Goal: Task Accomplishment & Management: Complete application form

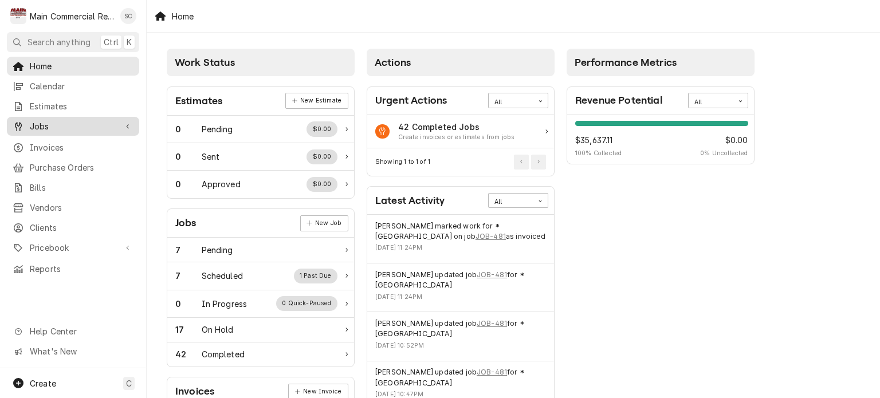
click at [40, 125] on span "Jobs" at bounding box center [73, 126] width 87 height 12
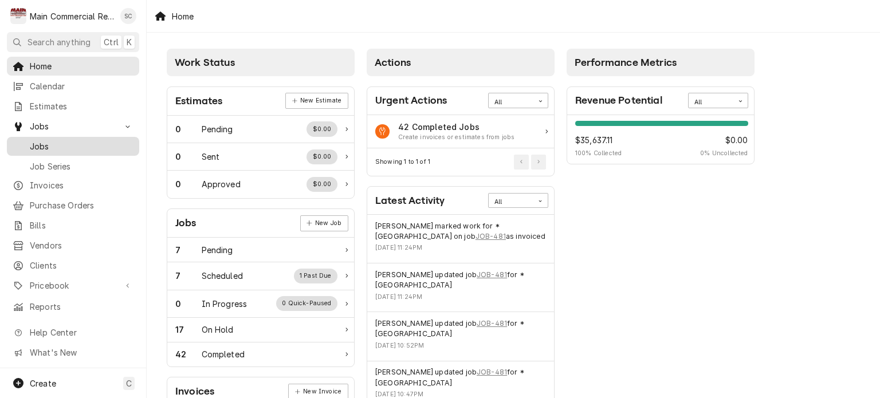
click at [37, 141] on span "Jobs" at bounding box center [82, 146] width 104 height 12
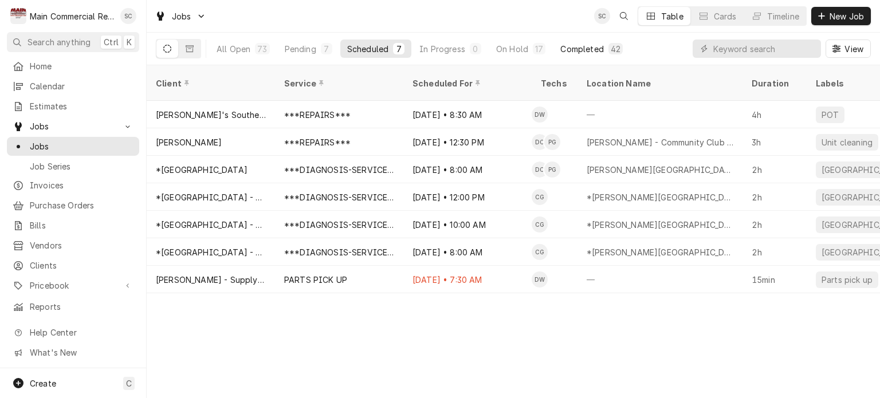
click at [577, 46] on div "Completed" at bounding box center [581, 49] width 43 height 12
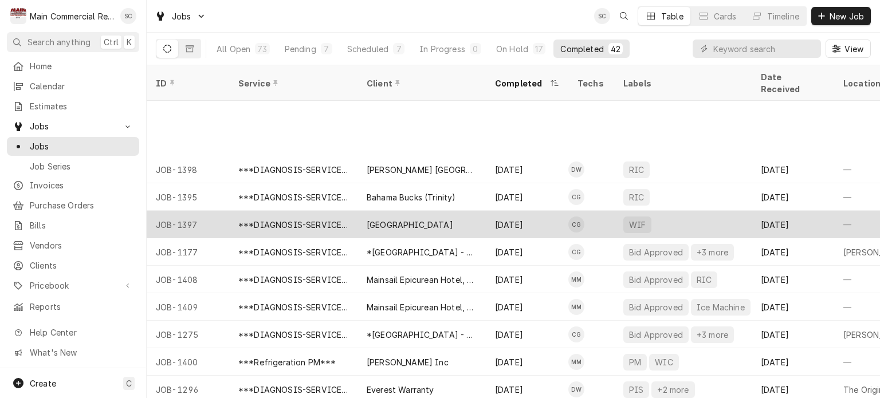
scroll to position [852, 0]
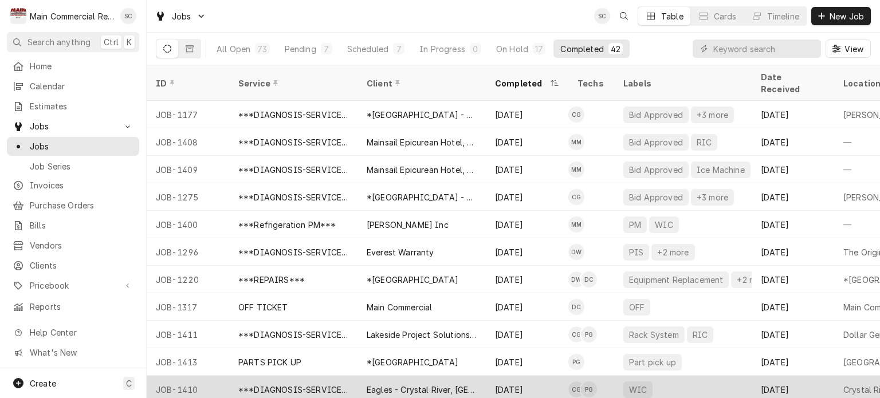
click at [408, 384] on div "Eagles - Crystal River, Homosassa" at bounding box center [422, 390] width 110 height 12
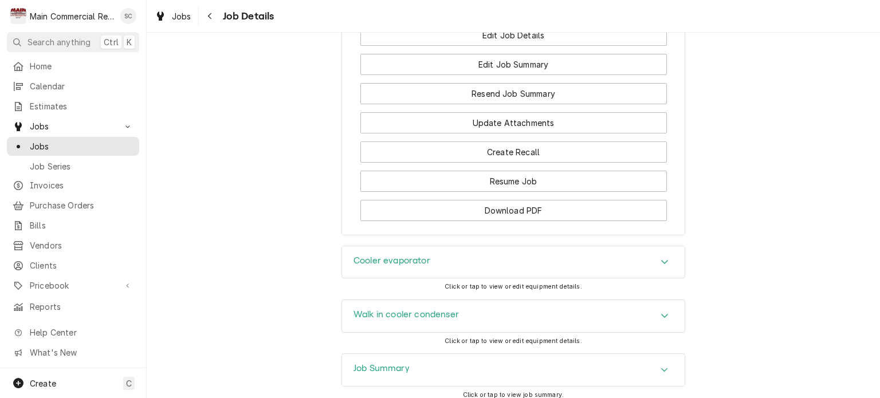
scroll to position [1374, 0]
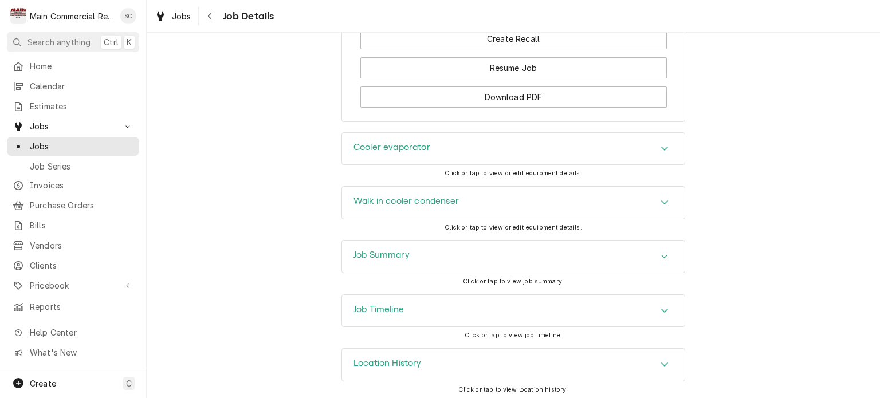
click at [651, 252] on div "Job Summary" at bounding box center [513, 257] width 343 height 32
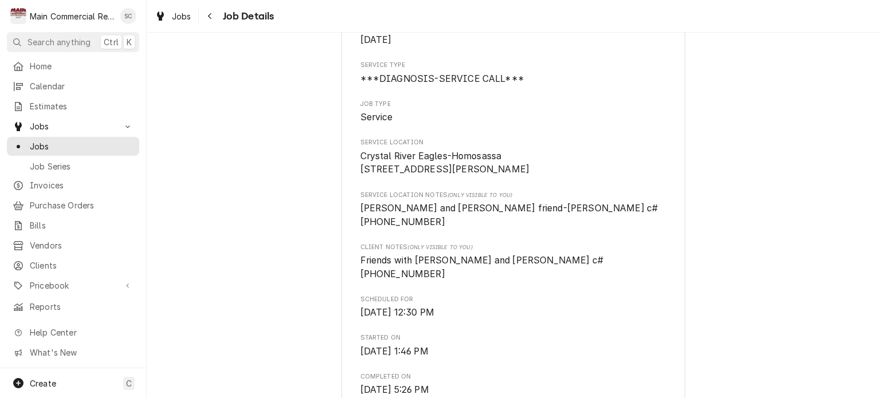
scroll to position [0, 0]
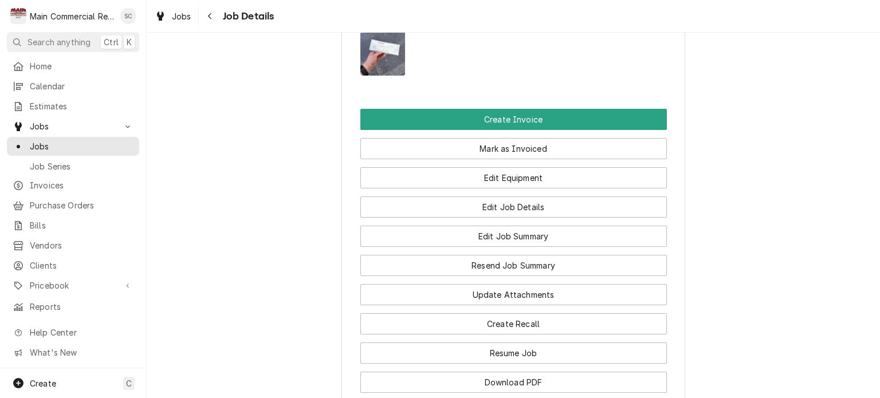
scroll to position [974, 0]
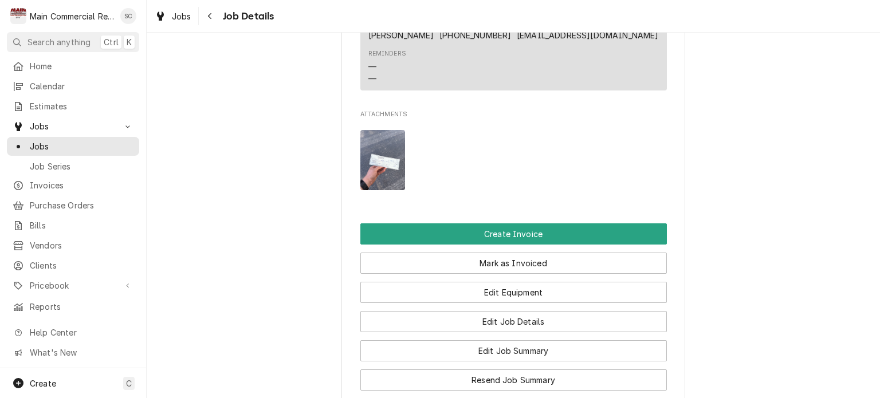
click at [379, 176] on img "Attachments" at bounding box center [382, 160] width 45 height 60
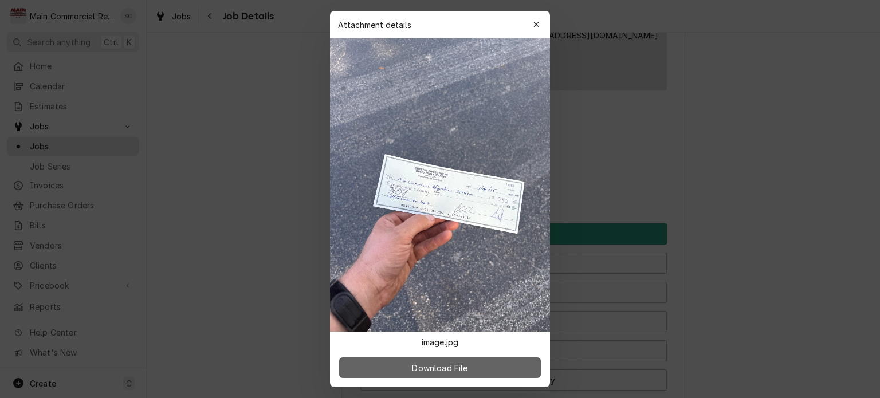
click at [463, 369] on span "Download File" at bounding box center [440, 368] width 60 height 12
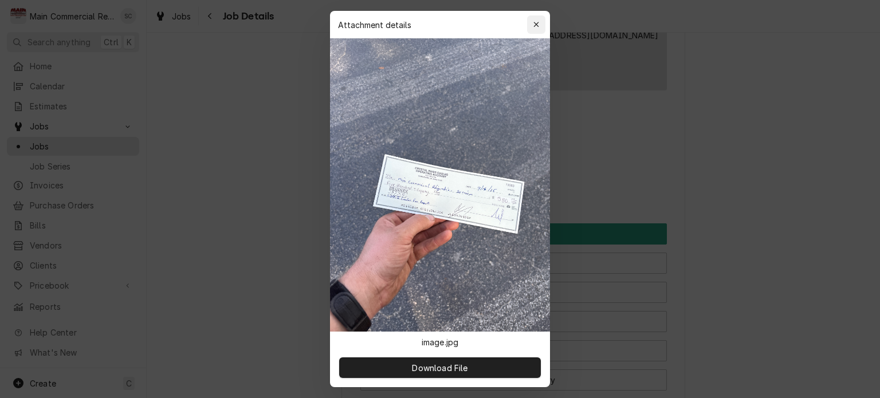
click at [536, 26] on icon "button" at bounding box center [536, 25] width 6 height 8
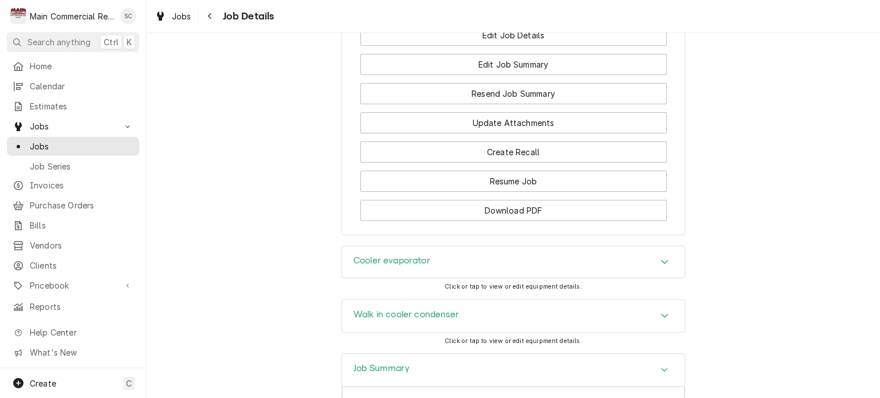
scroll to position [1088, 0]
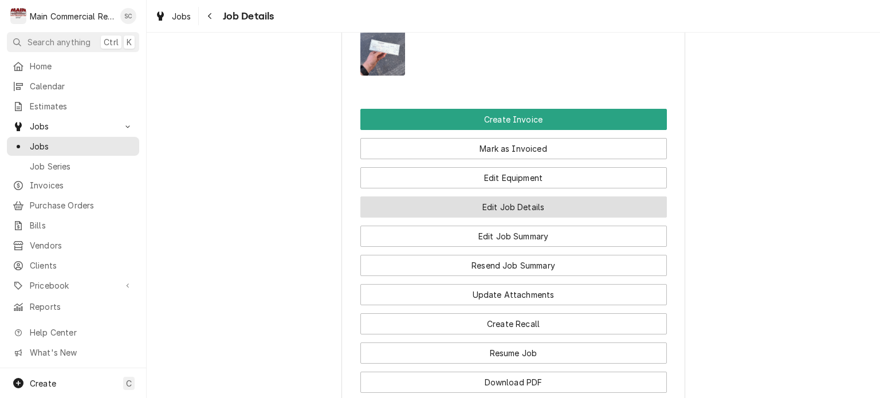
click at [543, 208] on button "Edit Job Details" at bounding box center [513, 206] width 306 height 21
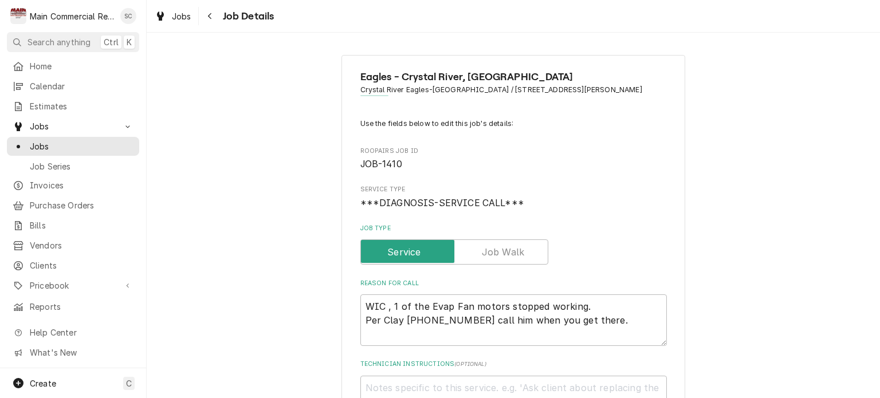
type textarea "x"
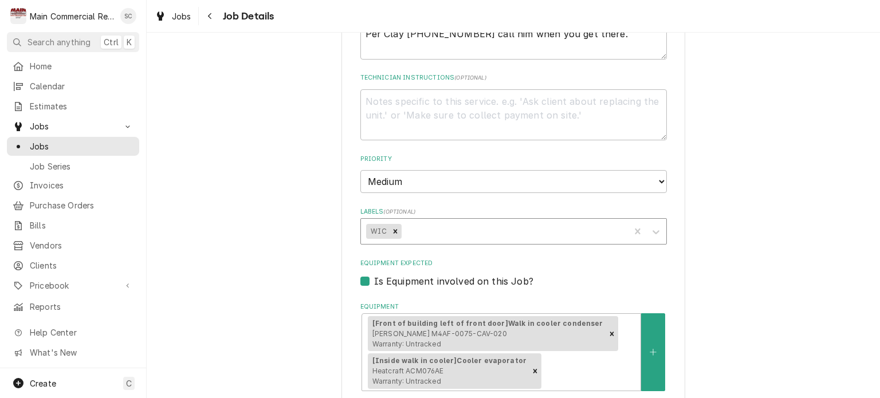
click at [509, 233] on div "Labels" at bounding box center [513, 231] width 221 height 21
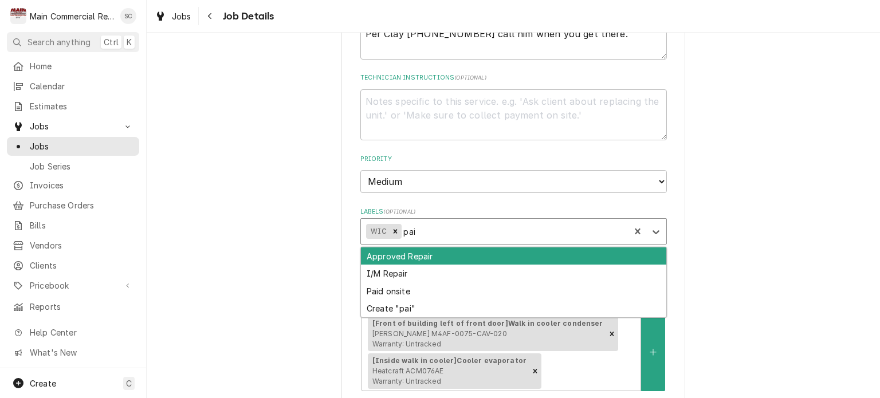
type input "paid"
click at [398, 254] on div "Paid onsite" at bounding box center [513, 256] width 305 height 18
type textarea "x"
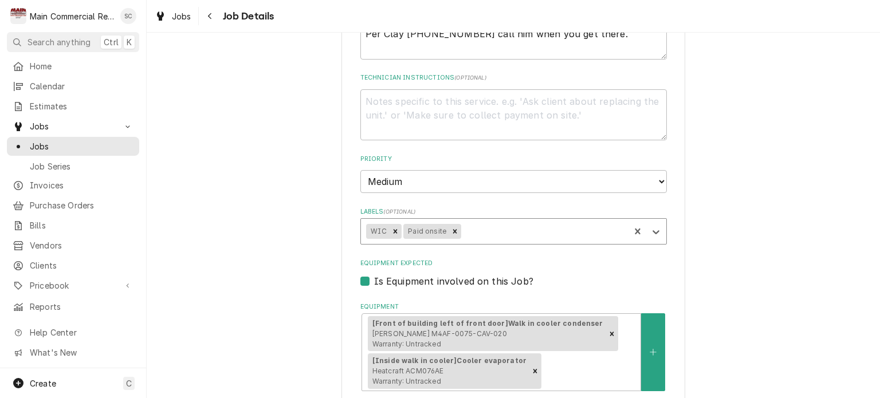
type textarea "x"
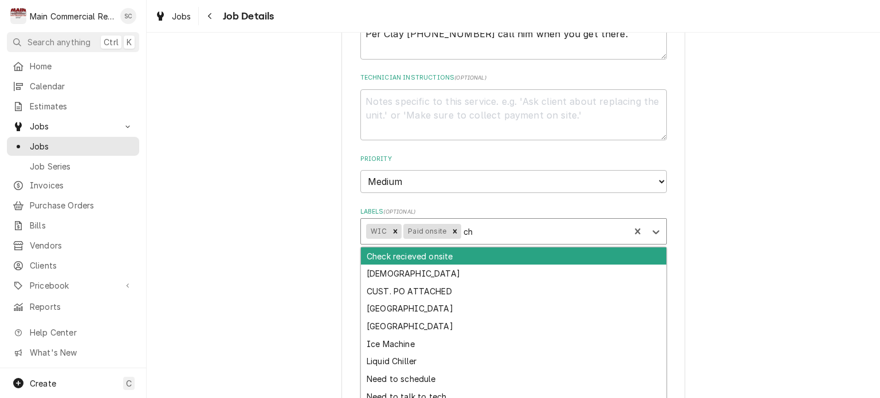
type input "che"
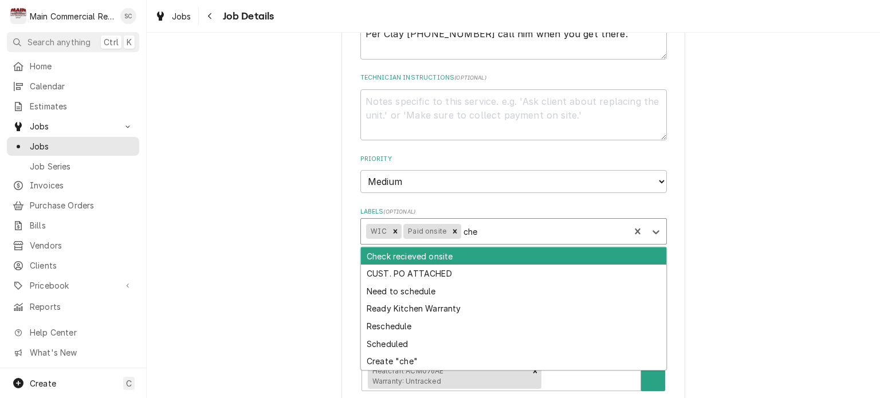
click at [398, 255] on div "Check recieved onsite" at bounding box center [513, 256] width 305 height 18
type textarea "x"
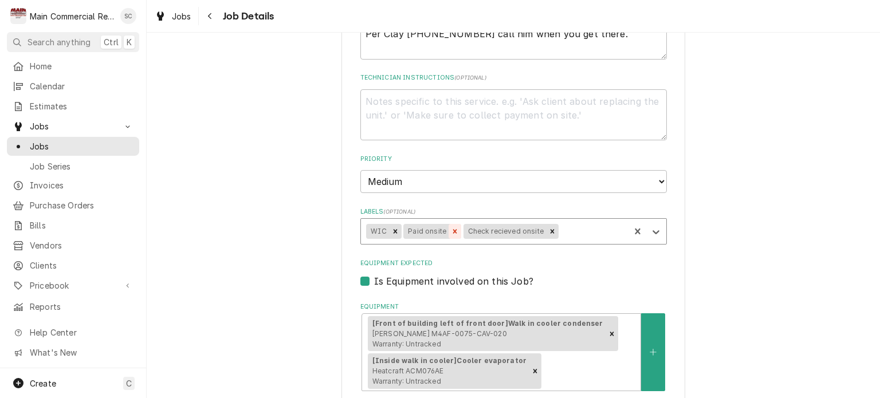
click at [451, 231] on icon "Remove Paid onsite" at bounding box center [455, 231] width 8 height 8
click at [521, 232] on div "Labels" at bounding box center [562, 231] width 123 height 21
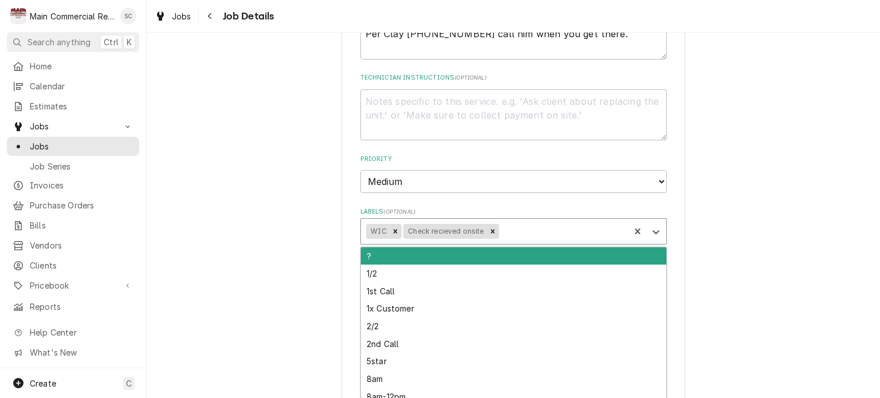
click at [521, 232] on div "Labels" at bounding box center [562, 231] width 123 height 21
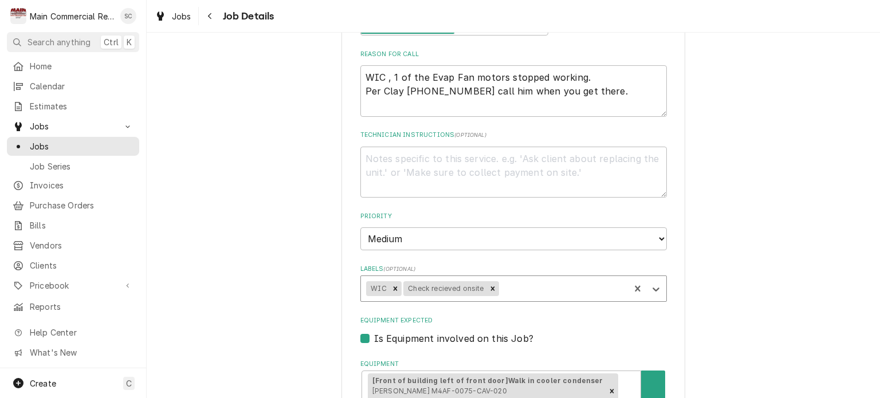
scroll to position [57, 0]
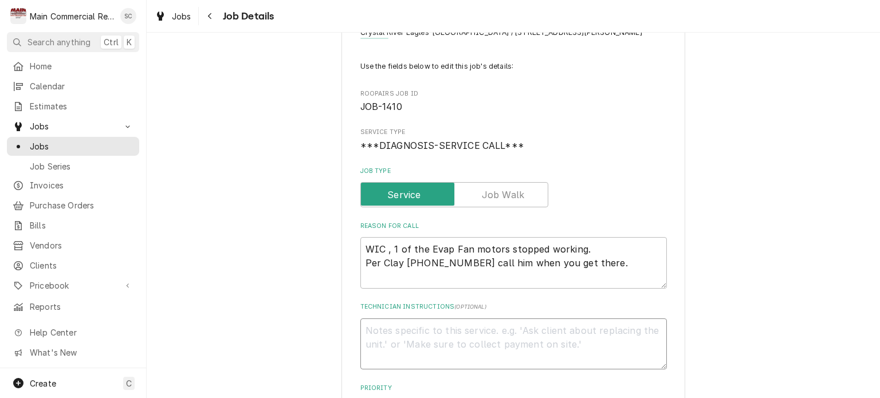
click at [548, 327] on textarea "Technician Instructions ( optional )" at bounding box center [513, 345] width 306 height 52
type textarea "x"
type textarea "C"
type textarea "x"
type textarea "Ch"
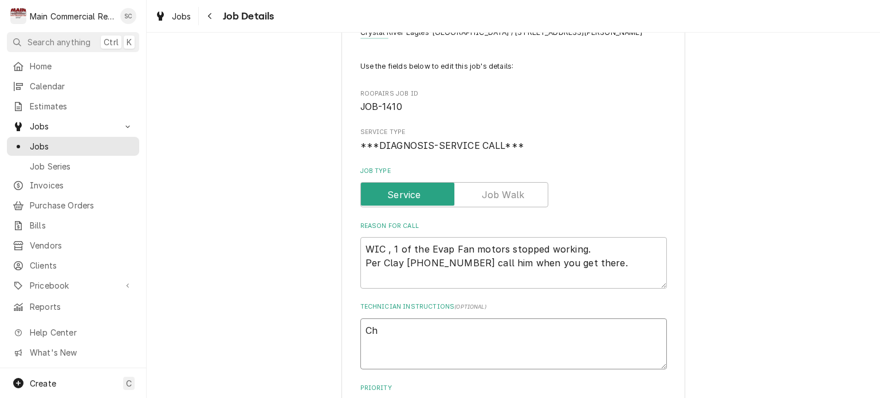
type textarea "x"
type textarea "Che"
type textarea "x"
type textarea "Chec"
type textarea "x"
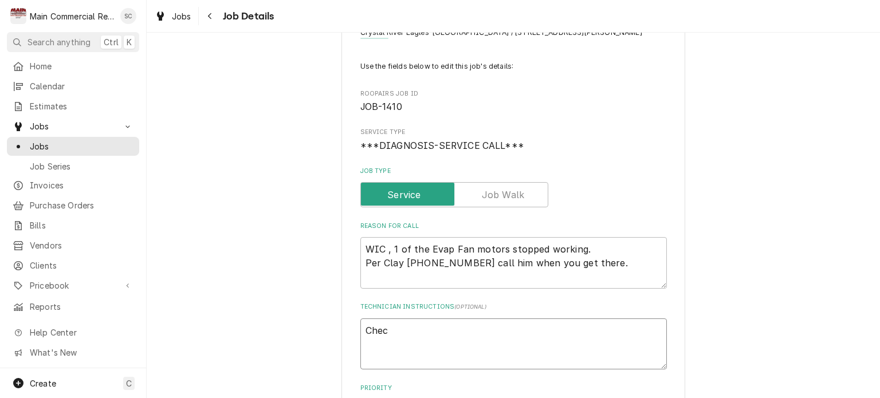
type textarea "Check"
type textarea "x"
type textarea "Check"
type textarea "x"
type textarea "Check r"
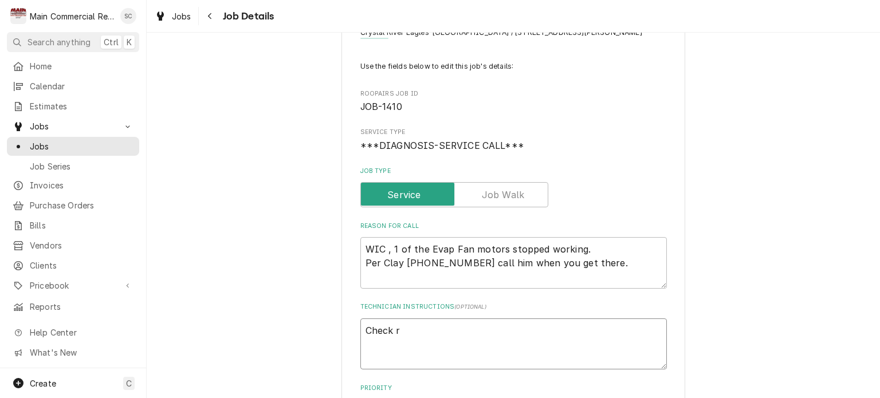
type textarea "x"
type textarea "Check re"
type textarea "x"
type textarea "Check rec"
type textarea "x"
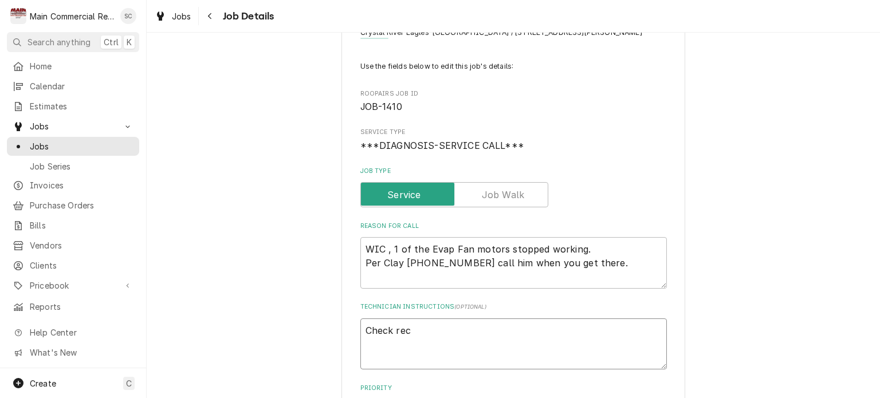
type textarea "Check rece"
type textarea "x"
type textarea "Check recei"
type textarea "x"
type textarea "Check receiv"
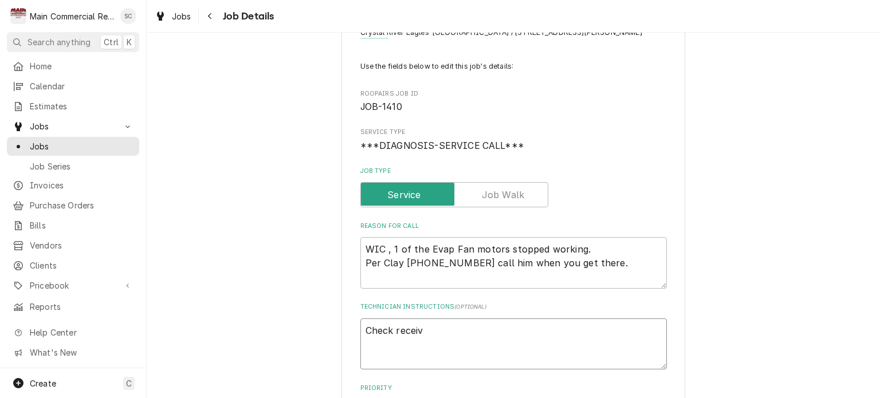
type textarea "x"
type textarea "Check receive"
type textarea "x"
type textarea "Check received"
type textarea "x"
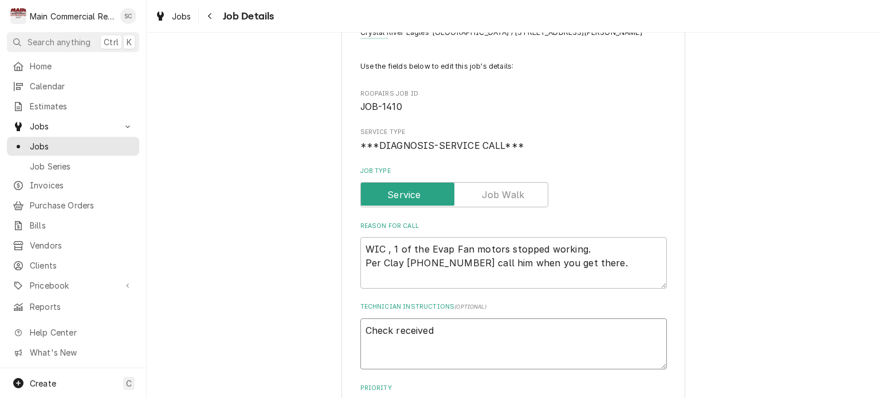
type textarea "Check received"
type textarea "x"
type textarea "Check received o"
type textarea "x"
type textarea "Check received on"
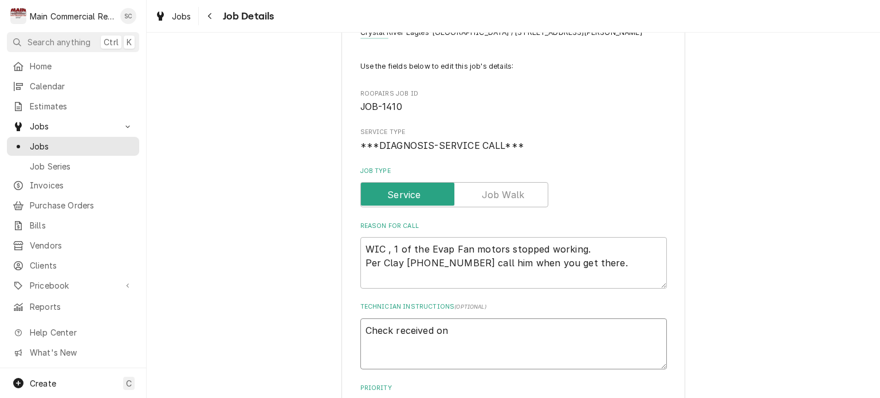
type textarea "x"
type textarea "Check received on"
type textarea "x"
type textarea "Check received on s"
type textarea "x"
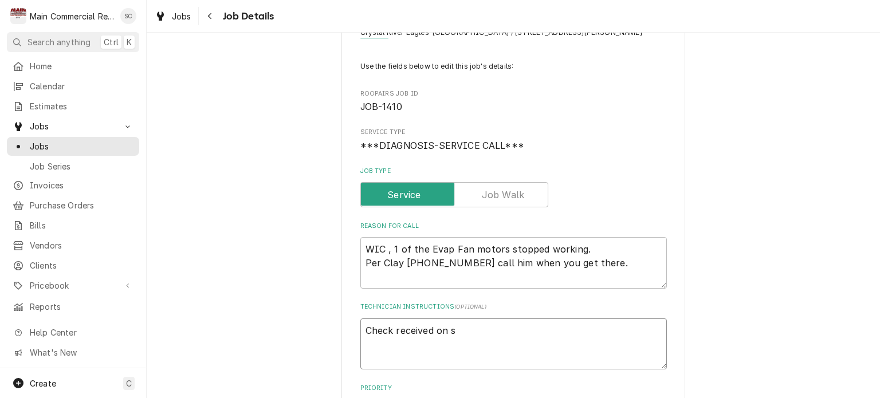
type textarea "Check received on si"
type textarea "x"
type textarea "Check received on sit"
type textarea "x"
type textarea "Check received on site"
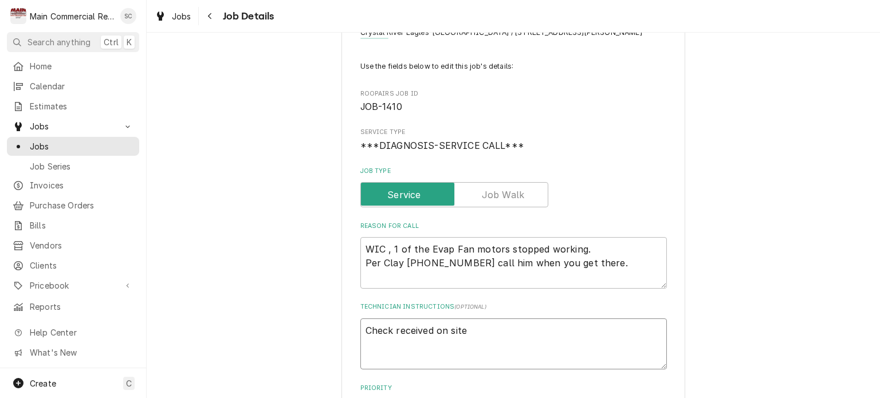
type textarea "x"
type textarea "Check received on site."
type textarea "x"
type textarea "Check received on site."
type textarea "x"
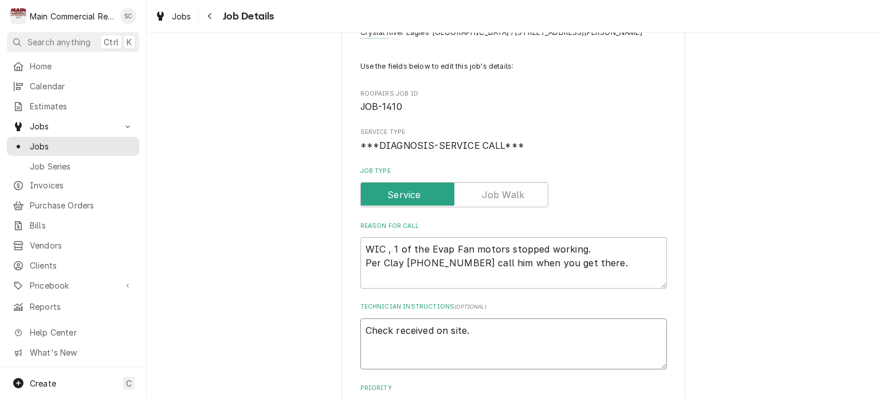
type textarea "Check received on site."
type textarea "x"
type textarea "Check received on site. I"
type textarea "x"
type textarea "Check received on site. In"
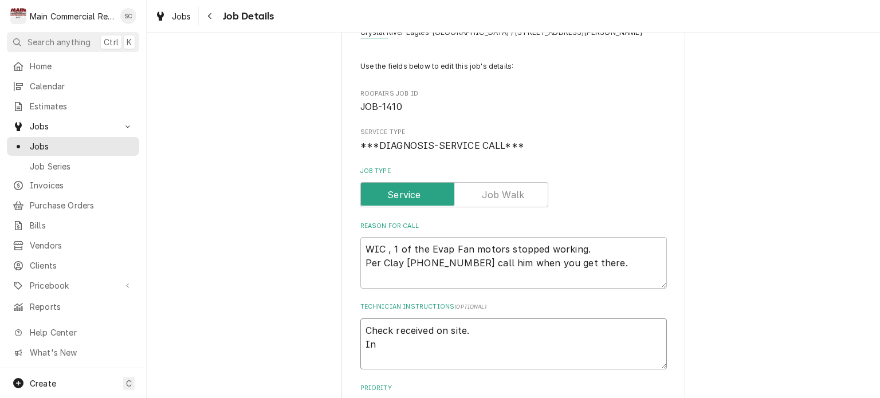
type textarea "x"
type textarea "Check received on site. Inv"
type textarea "x"
type textarea "Check received on site. Inv#"
type textarea "x"
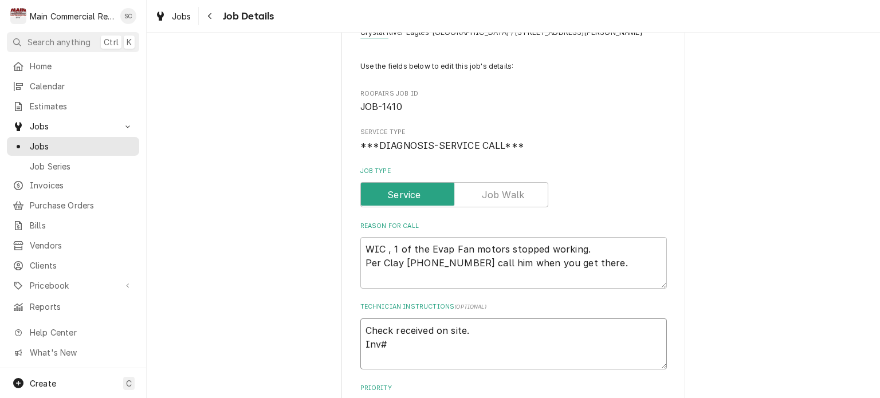
type textarea "Check received on site. Inv#1"
type textarea "x"
type textarea "Check received on site. Inv#15"
type textarea "x"
type textarea "Check received on site. Inv#152"
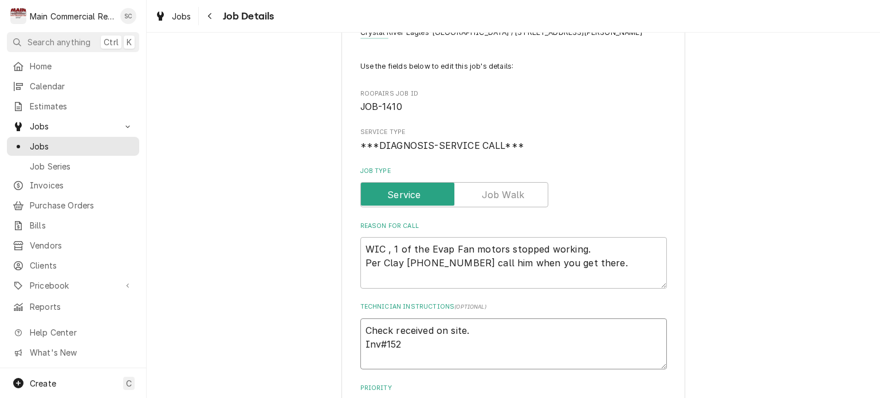
type textarea "x"
type textarea "Check received on site. Inv#1522"
type textarea "x"
type textarea "Check received on site. Inv#15225"
type textarea "x"
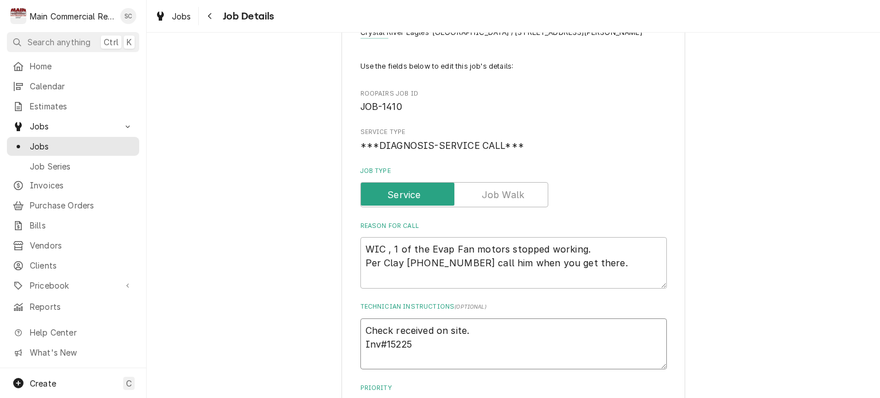
type textarea "Check received on site. Inv#152250"
type textarea "x"
type textarea "Check received on site. Inv#152250,"
type textarea "x"
type textarea "Check received on site. Inv#152250,"
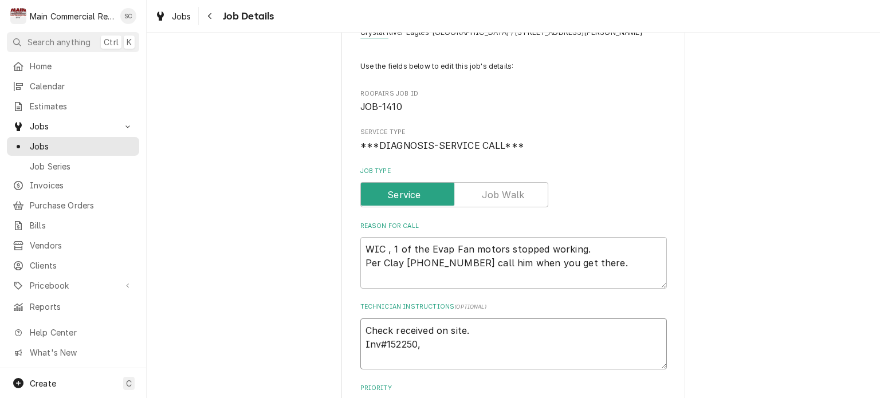
type textarea "x"
type textarea "Check received on site. Inv#152250, $"
type textarea "x"
type textarea "Check received on site. Inv#152250, $8"
type textarea "x"
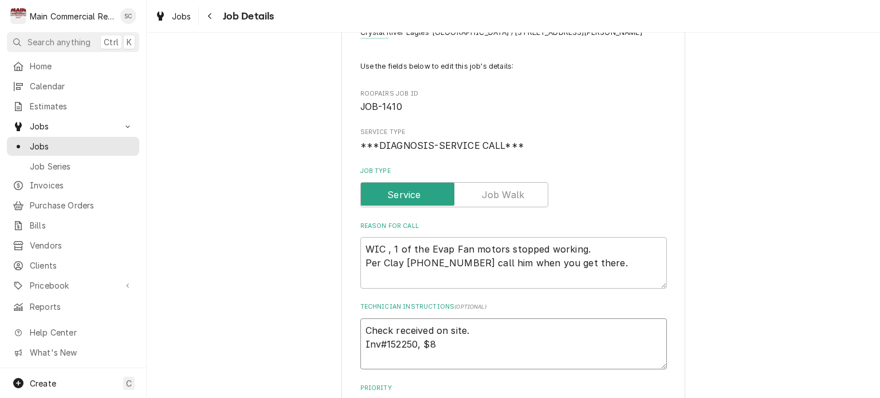
type textarea "Check received on site. Inv#152250, $"
type textarea "x"
type textarea "Check received on site. Inv#152250, $5"
type textarea "x"
type textarea "Check received on site. Inv#152250, $58"
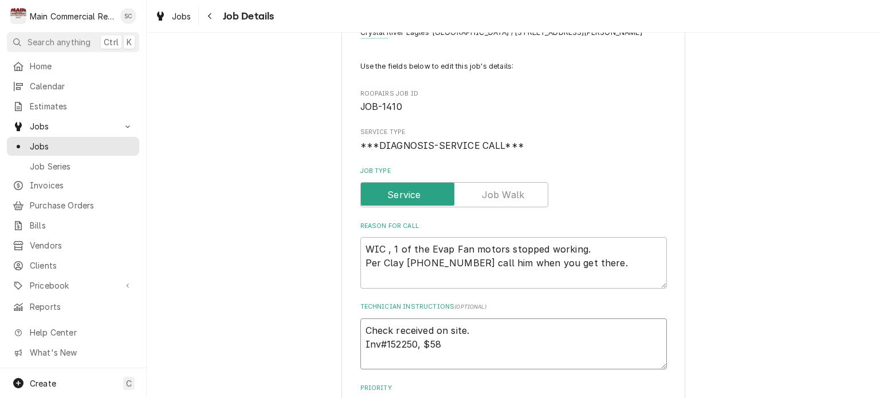
type textarea "x"
type textarea "Check received on site. Inv#152250, $580"
type textarea "x"
type textarea "Check received on site. Inv#152250, $580."
type textarea "x"
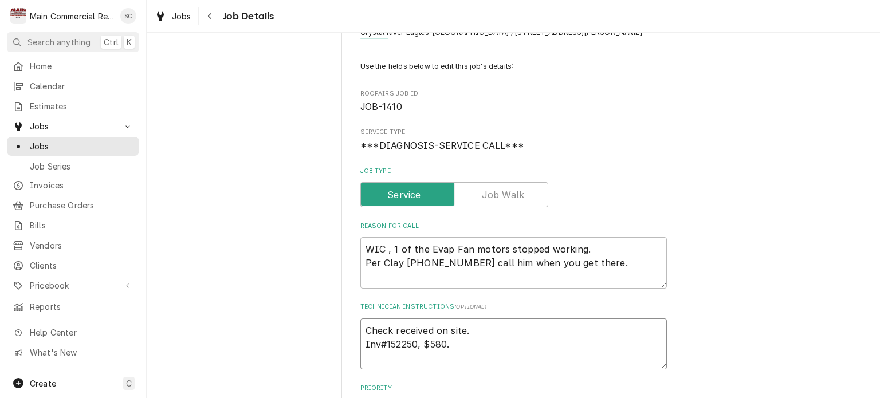
type textarea "Check received on site. Inv#152250, $580.1"
type textarea "x"
type textarea "Check received on site. Inv#152250, $580.14"
type textarea "x"
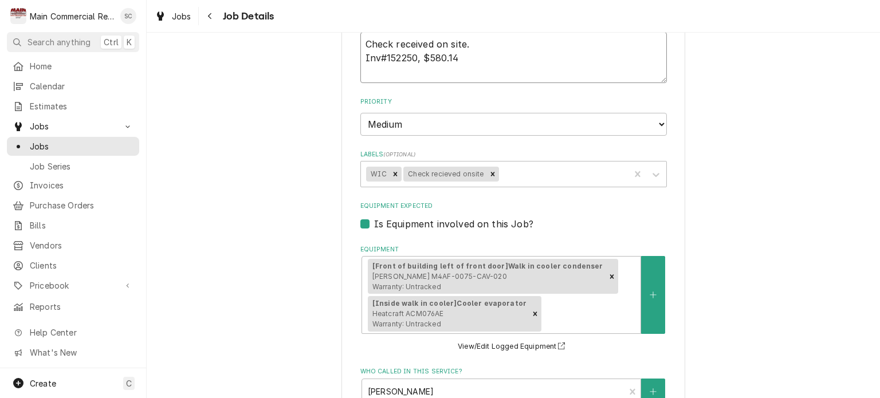
scroll to position [630, 0]
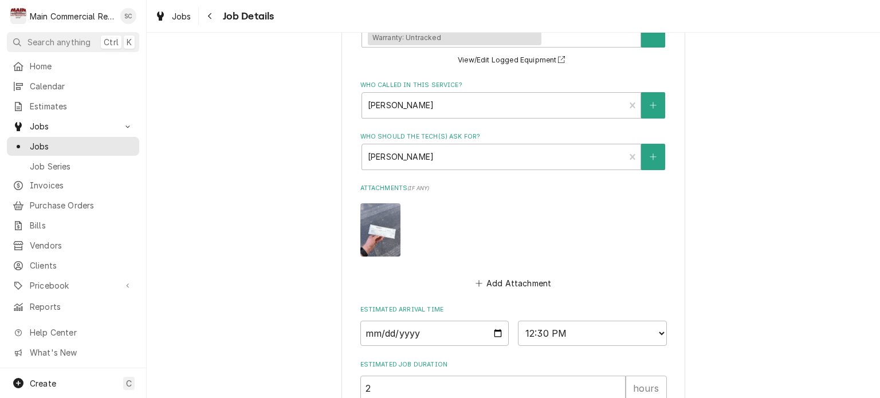
type textarea "Check received on site. Inv#152250, $580.14"
click at [385, 223] on img "Attachments" at bounding box center [380, 229] width 40 height 53
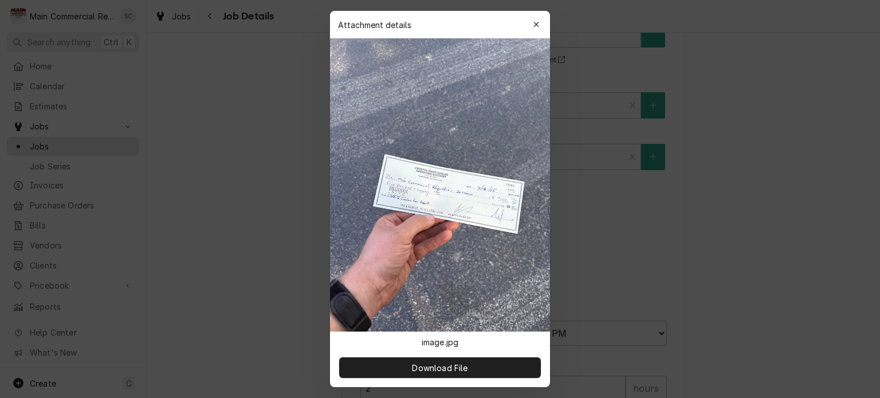
type textarea "x"
click at [414, 216] on img at bounding box center [440, 184] width 220 height 293
click at [533, 23] on icon "button" at bounding box center [536, 25] width 6 height 8
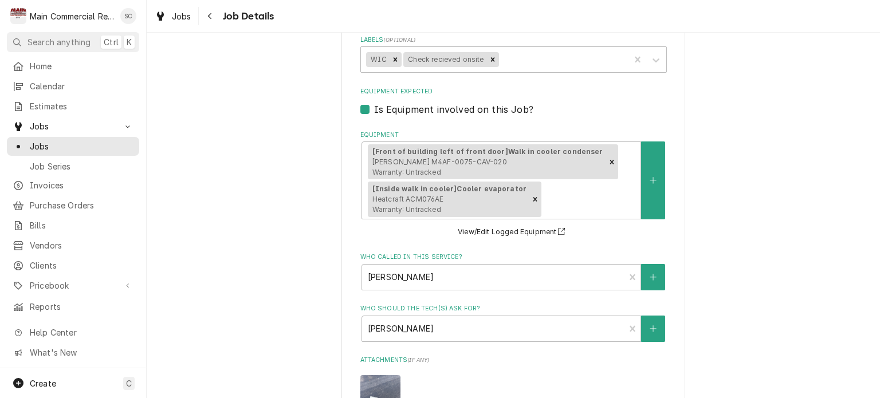
scroll to position [344, 0]
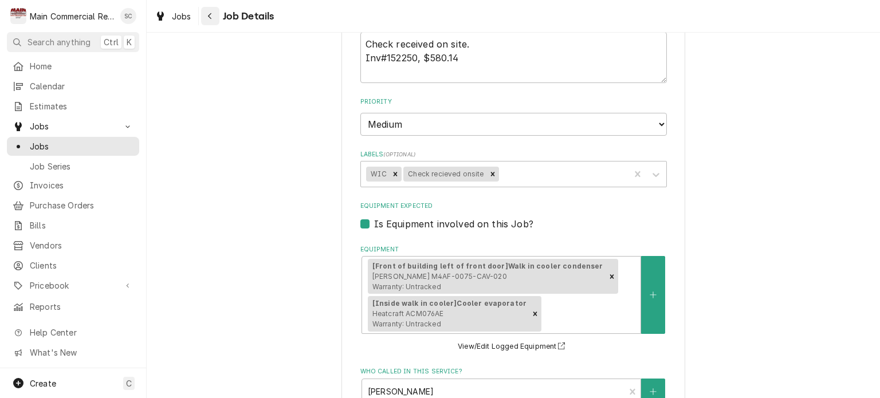
click at [207, 15] on icon "Navigate back" at bounding box center [209, 16] width 5 height 8
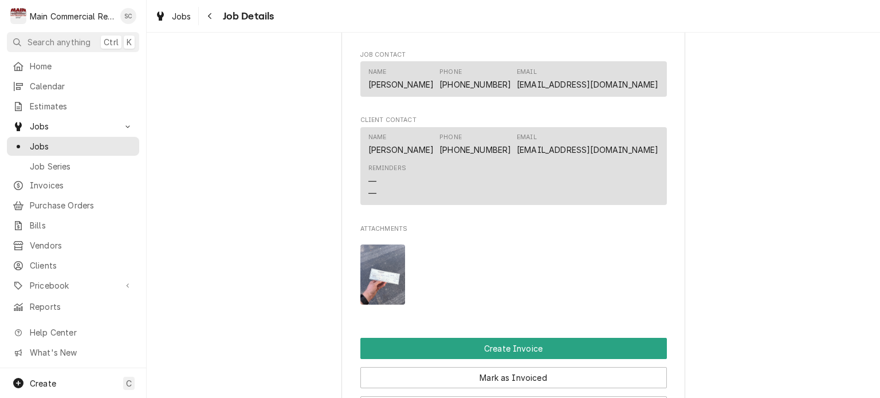
scroll to position [1088, 0]
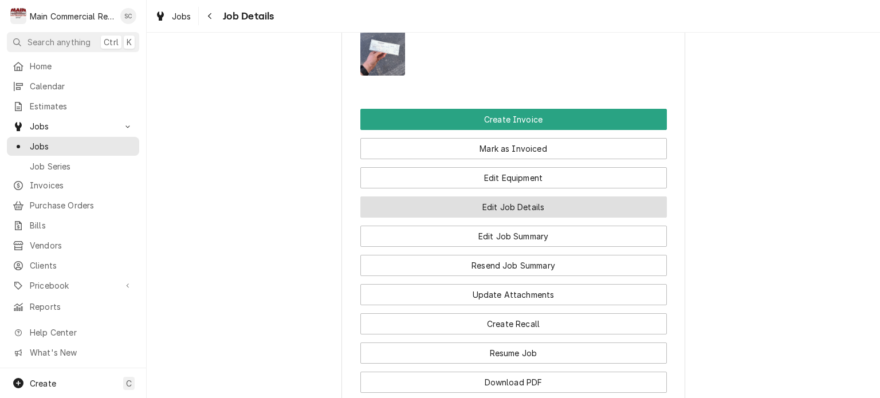
click at [526, 209] on button "Edit Job Details" at bounding box center [513, 206] width 306 height 21
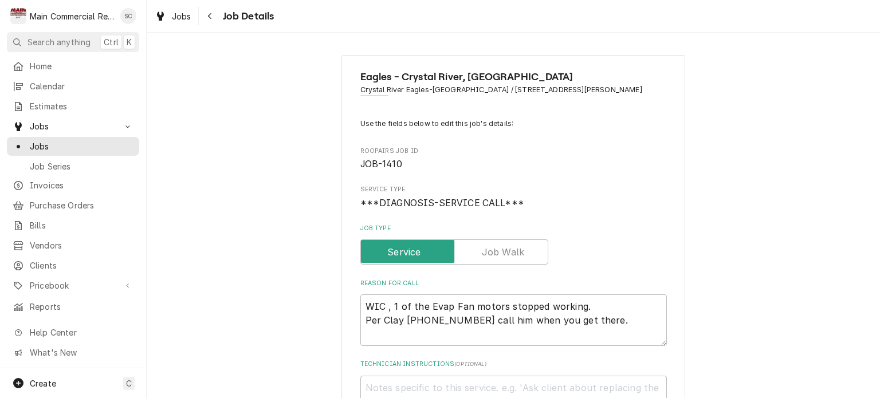
scroll to position [286, 0]
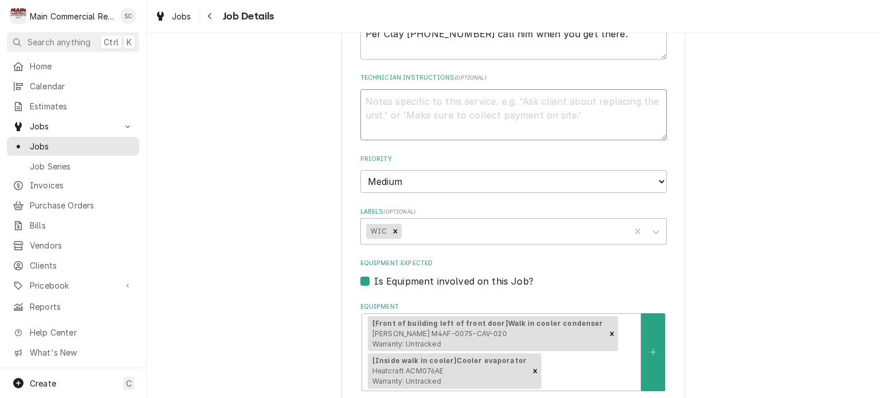
click at [502, 104] on textarea "Technician Instructions ( optional )" at bounding box center [513, 115] width 306 height 52
type textarea "x"
type textarea "C"
type textarea "x"
type textarea "Ch"
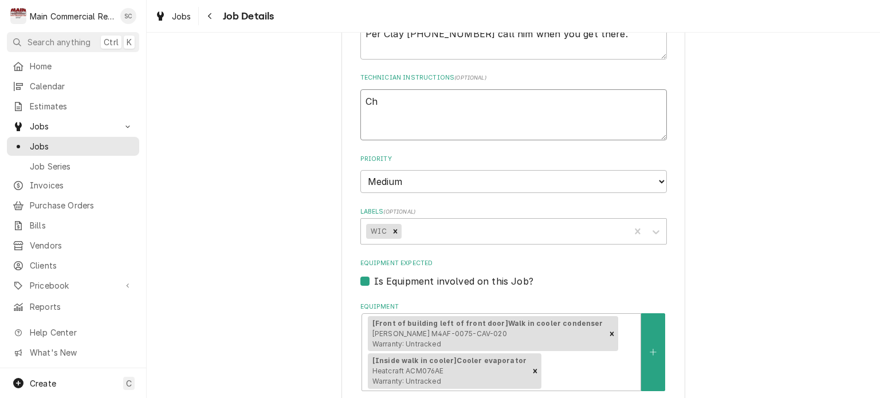
type textarea "x"
type textarea "Che"
type textarea "x"
type textarea "Chec"
type textarea "x"
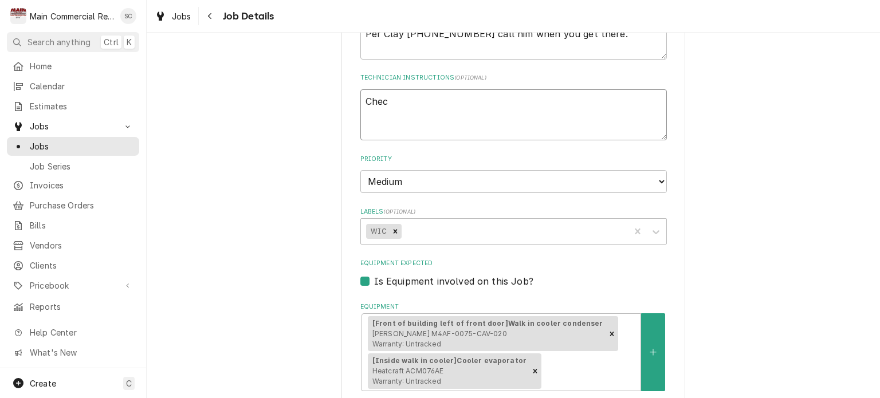
type textarea "Check"
type textarea "x"
type textarea "Check"
type textarea "x"
type textarea "Check"
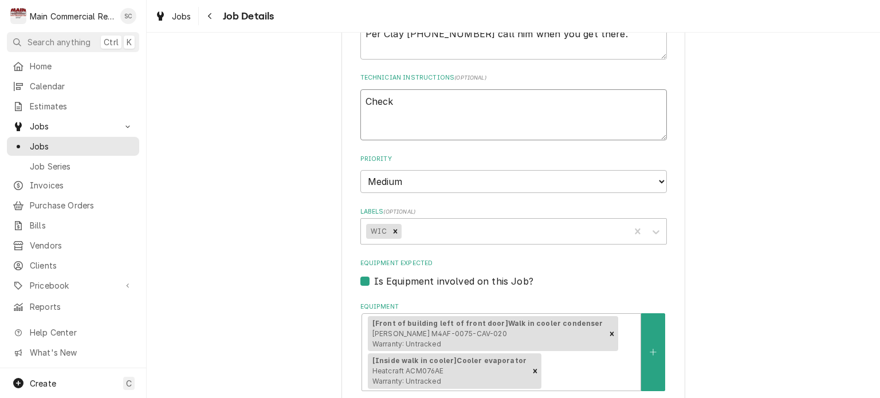
drag, startPoint x: 396, startPoint y: 100, endPoint x: 372, endPoint y: 98, distance: 24.2
click at [352, 94] on div "Eagles - Crystal River, Homosassa Crystal River Eagles-Homosassa / 5340 W Grove…" at bounding box center [513, 313] width 344 height 1088
paste textarea "given to Caleb when onsite. Ck#13083."
type textarea "x"
type textarea "Check given to Caleb when onsite. Ck#13083."
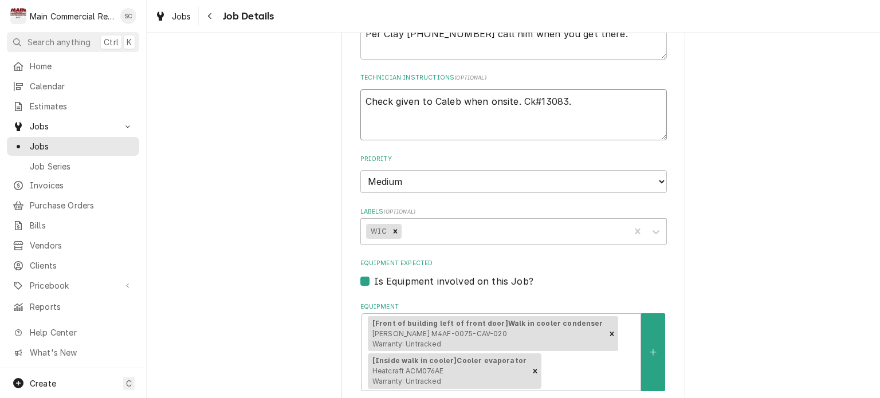
click at [362, 98] on textarea "Check given to Caleb when onsite. Ck#13083." at bounding box center [513, 115] width 306 height 52
type textarea "x"
type textarea "Check given to Caleb when onsite. Ck#13083."
type textarea "x"
type textarea "Check given to Caleb when onsite. Ck#13083. I"
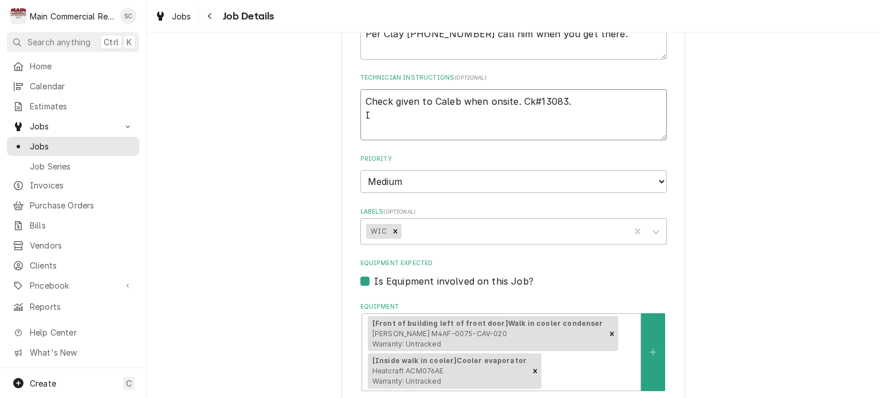
type textarea "x"
type textarea "Check given to Caleb when onsite. Ck#13083. In"
type textarea "x"
type textarea "Check given to Caleb when onsite. Ck#13083. Inv"
type textarea "x"
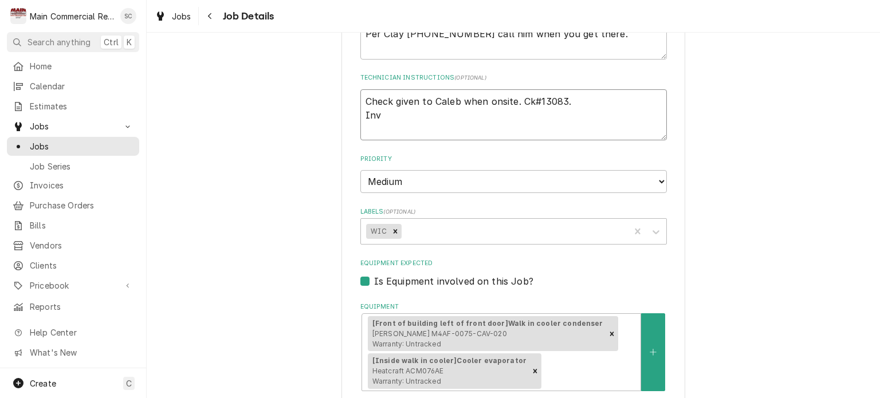
type textarea "Check given to Caleb when onsite. Ck#13083. Inv#"
type textarea "x"
type textarea "Check given to Caleb when onsite. Ck#13083. Inv#1"
type textarea "x"
type textarea "Check given to Caleb when onsite. Ck#13083. Inv#15"
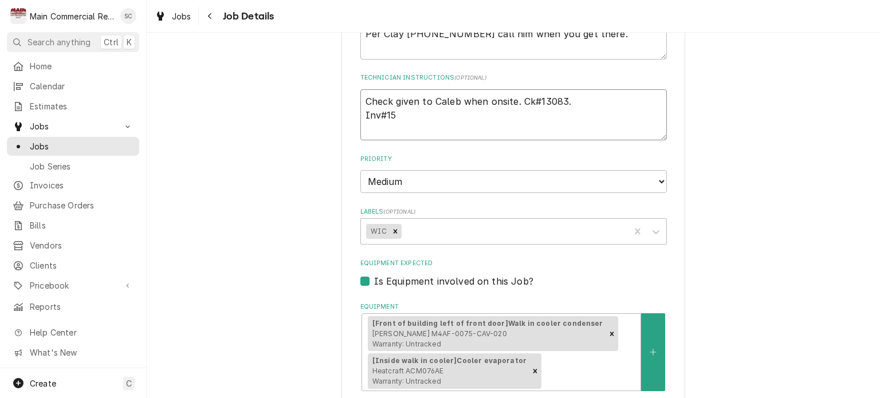
type textarea "x"
type textarea "Check given to Caleb when onsite. Ck#13083. Inv#152"
type textarea "x"
type textarea "Check given to Caleb when onsite. Ck#13083. Inv#1522"
type textarea "x"
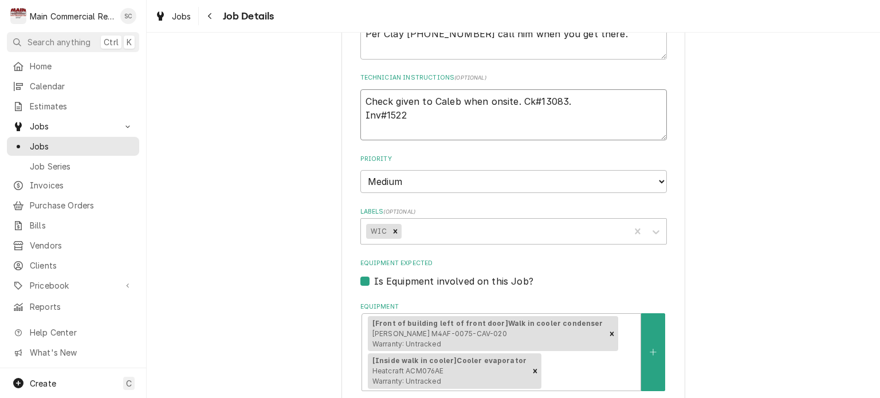
type textarea "Check given to Caleb when onsite. Ck#13083. Inv#15225"
type textarea "x"
type textarea "Check given to Caleb when onsite. Ck#13083. Inv#152250"
type textarea "x"
type textarea "Check given to Caleb when onsite. Ck#13083. Inv#152250,"
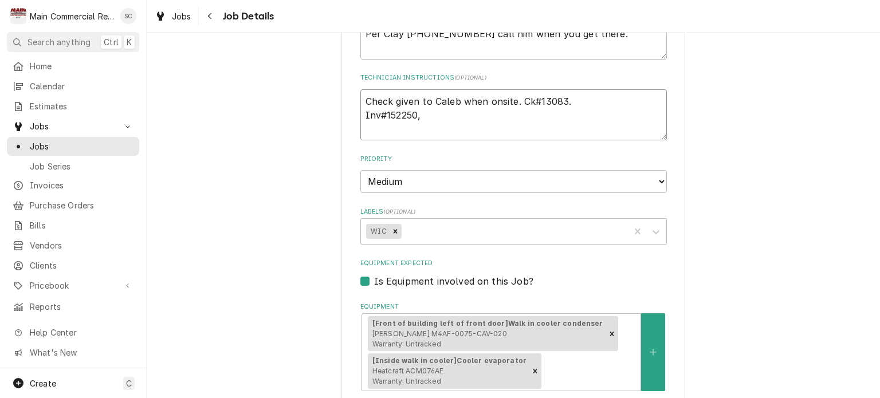
type textarea "x"
type textarea "Check given to Caleb when onsite. Ck#13083. Inv#152250,"
type textarea "x"
type textarea "Check given to Caleb when onsite. Ck#13083. Inv#152250, $"
type textarea "x"
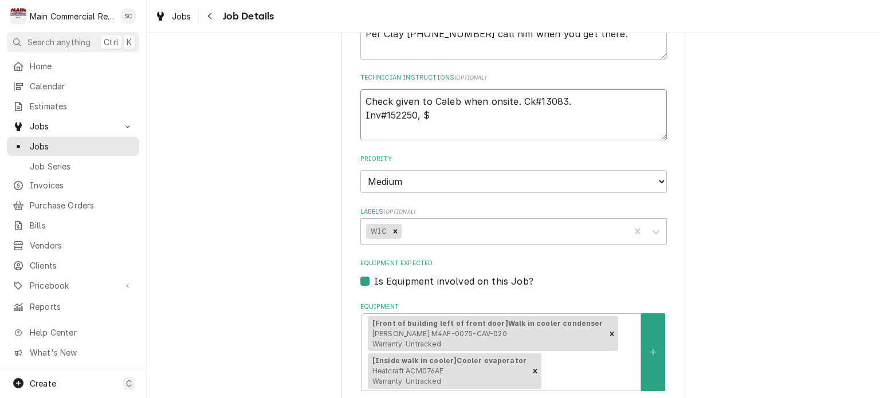
type textarea "Check given to Caleb when onsite. Ck#13083. Inv#152250, $5"
type textarea "x"
type textarea "Check given to Caleb when onsite. Ck#13083. Inv#152250, $58"
type textarea "x"
type textarea "Check given to Caleb when onsite. Ck#13083. Inv#152250, $580"
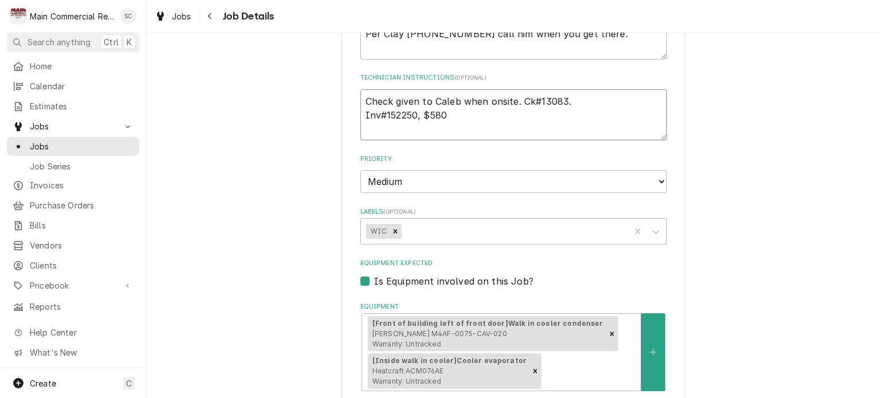
type textarea "x"
type textarea "Check given to Caleb when onsite. Ck#13083. Inv#152250, $580."
type textarea "x"
type textarea "Check given to Caleb when onsite. Ck#13083. Inv#152250, $580.1"
type textarea "x"
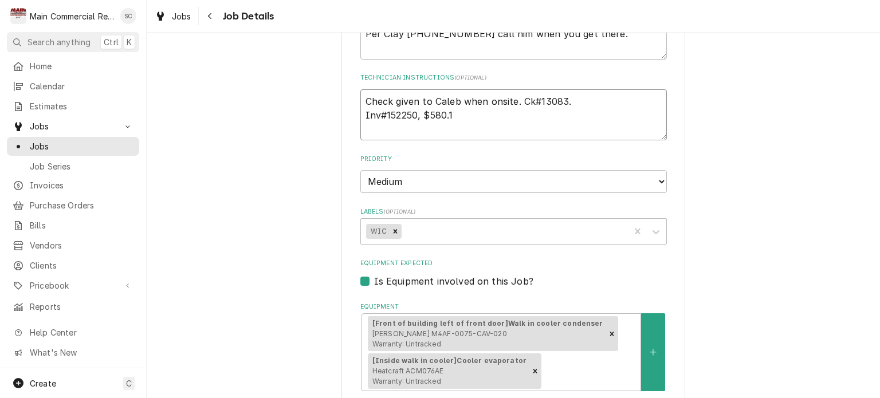
type textarea "Check given to Caleb when onsite. Ck#13083. Inv#152250, $580.14"
type textarea "x"
type textarea "Check given to Caleb when onsite. Ck#13083. Inv#152250, $580.14"
click at [462, 225] on div "Labels" at bounding box center [513, 231] width 221 height 21
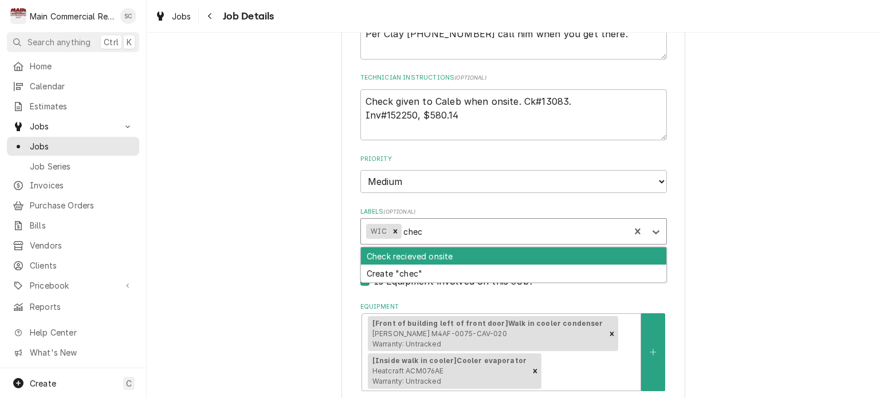
type input "check"
click at [477, 257] on div "Check recieved onsite" at bounding box center [513, 256] width 305 height 18
type textarea "x"
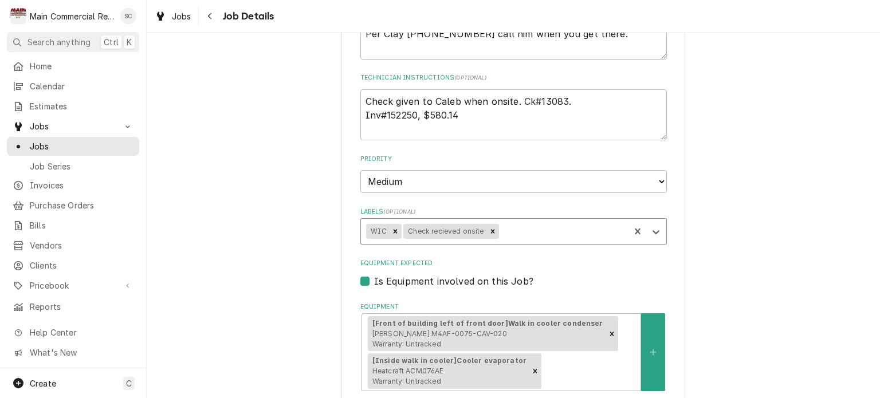
type textarea "x"
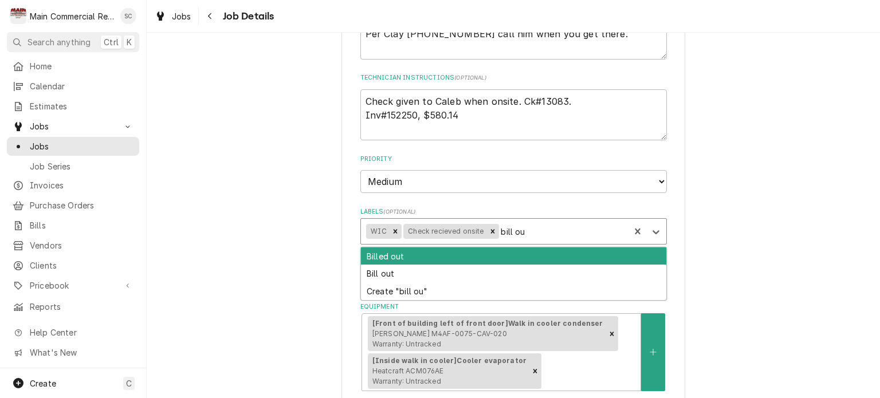
type input "bill out"
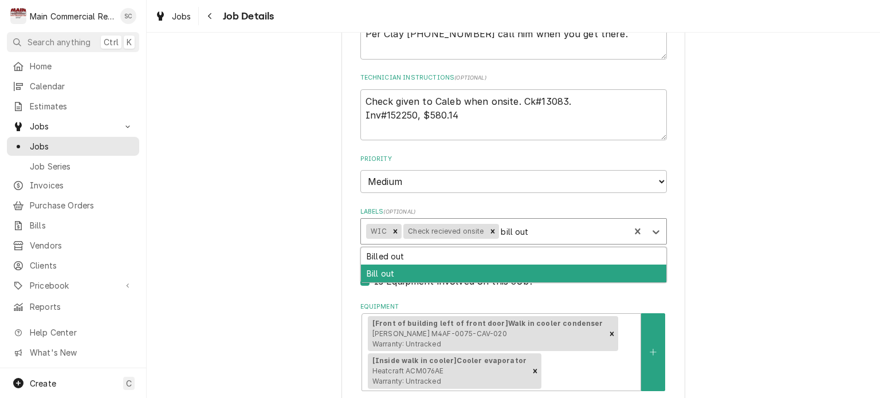
click at [455, 268] on div "Bill out" at bounding box center [513, 274] width 305 height 18
type textarea "x"
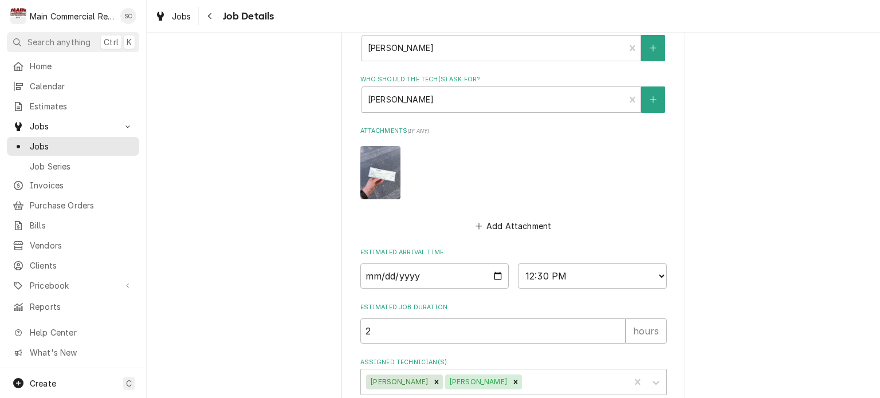
scroll to position [752, 0]
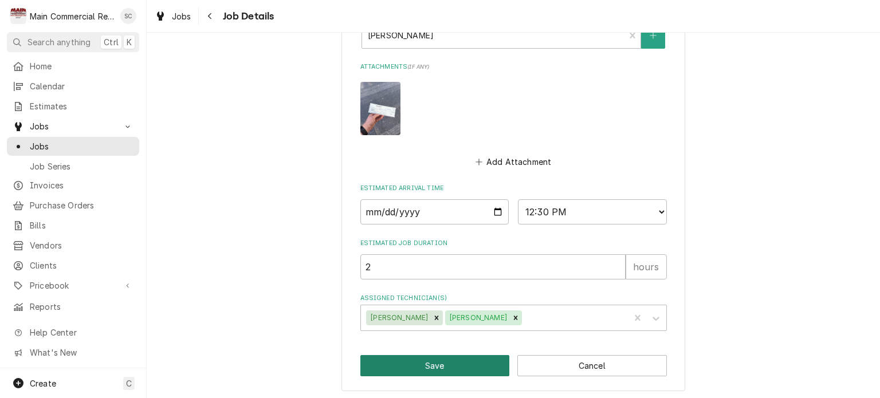
click at [450, 368] on button "Save" at bounding box center [435, 365] width 150 height 21
type textarea "x"
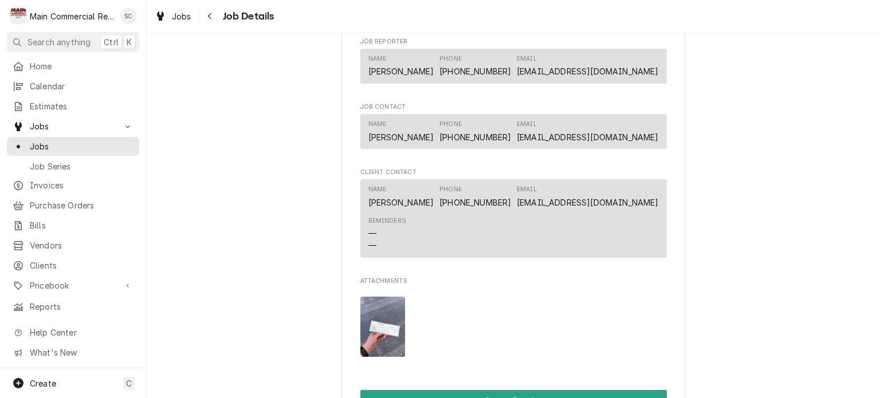
scroll to position [630, 0]
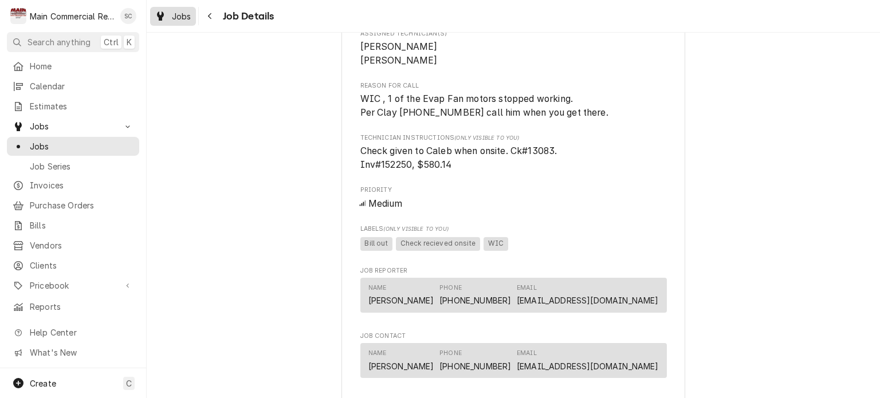
click at [171, 16] on div "Jobs" at bounding box center [172, 16] width 41 height 14
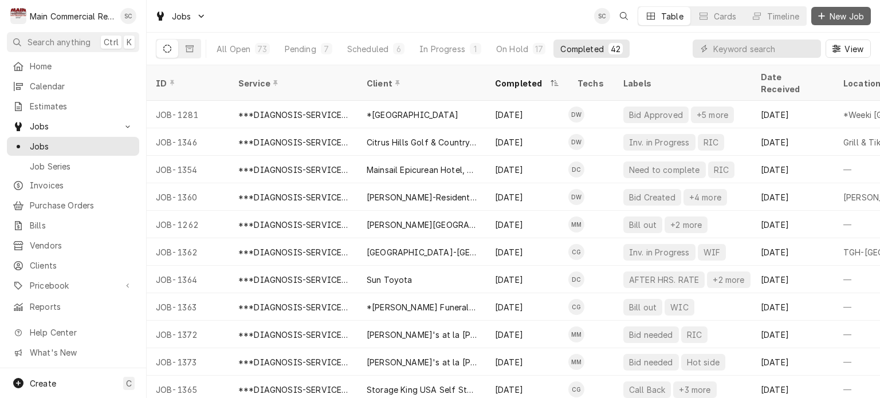
click at [834, 19] on span "New Job" at bounding box center [846, 16] width 39 height 12
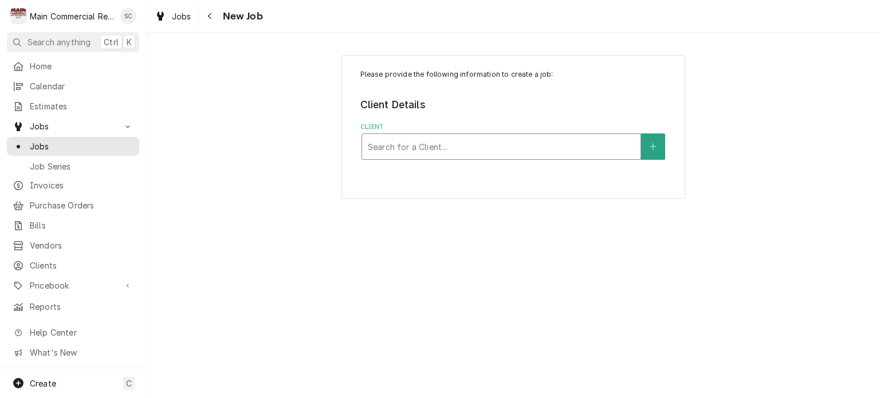
click at [482, 148] on div "Client" at bounding box center [501, 146] width 267 height 21
type input "Main Commercial"
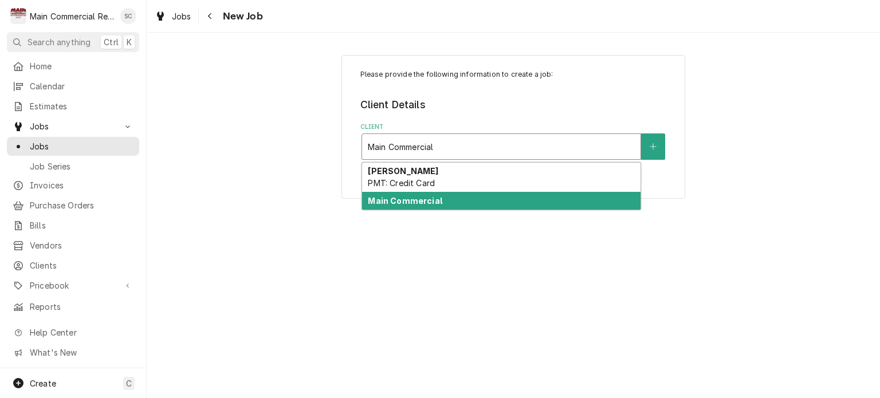
click at [474, 201] on div "Main Commercial" at bounding box center [501, 201] width 278 height 18
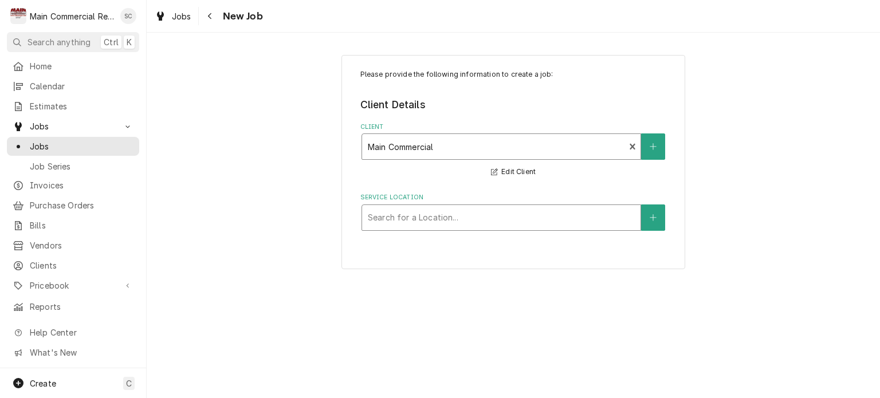
click at [521, 222] on div "Service Location" at bounding box center [501, 217] width 267 height 21
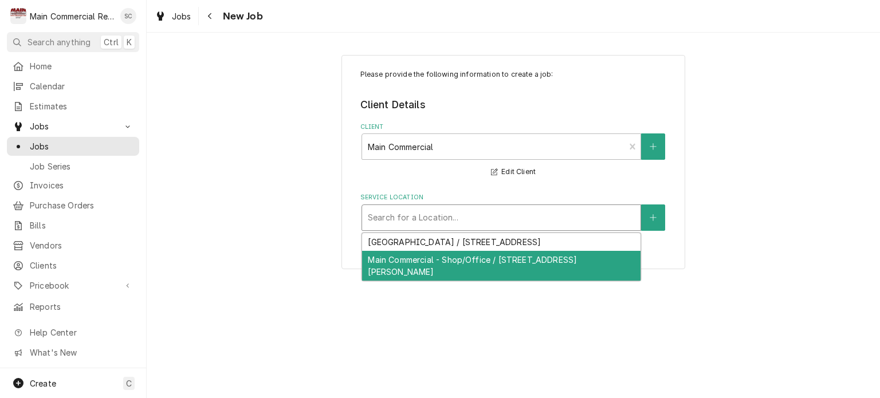
click at [508, 257] on div "Main Commercial - Shop/Office / 16705 Scheer Blvd, Hudson, FL 34667" at bounding box center [501, 266] width 278 height 30
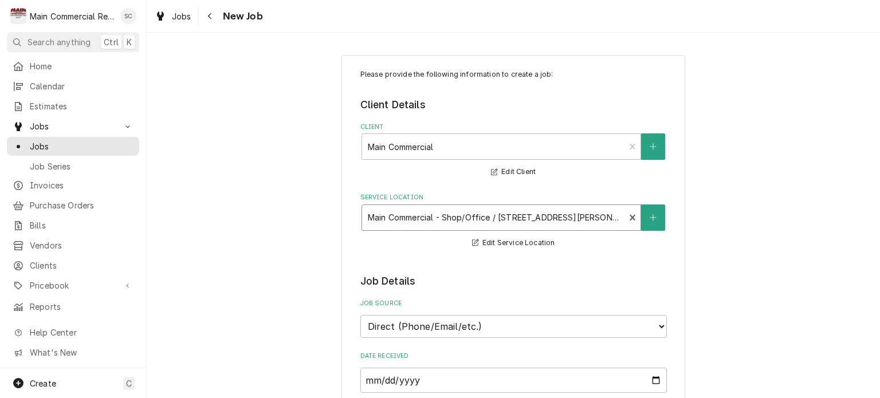
scroll to position [172, 0]
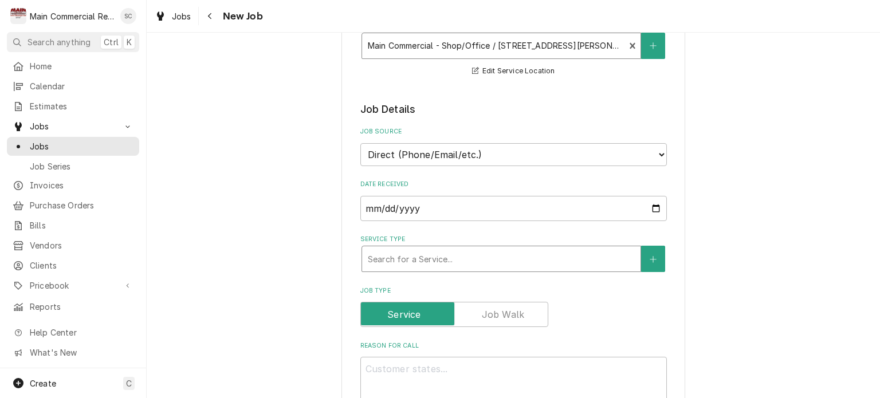
click at [455, 250] on div "Service Type" at bounding box center [501, 259] width 267 height 21
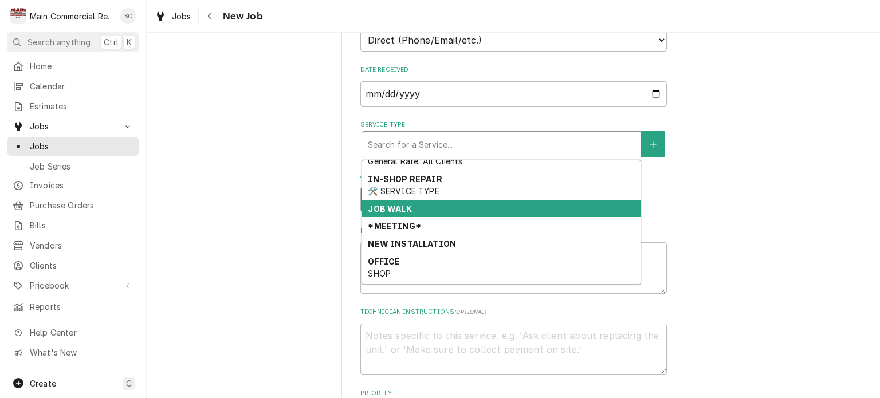
scroll to position [343, 0]
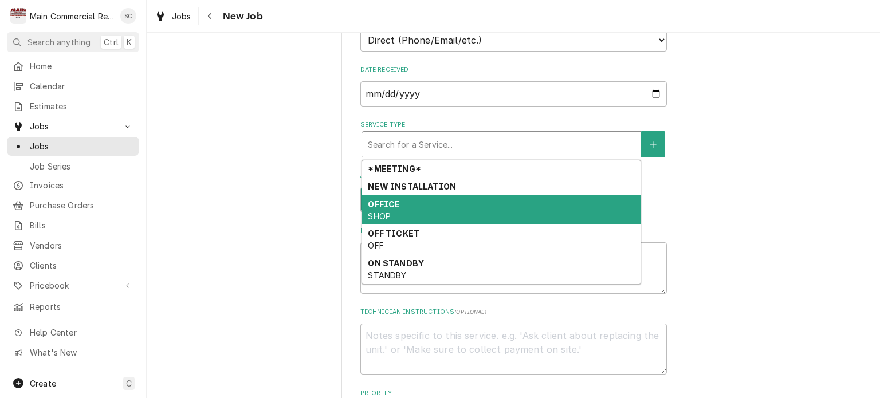
click at [522, 202] on div "OFFICE SHOP" at bounding box center [501, 210] width 278 height 30
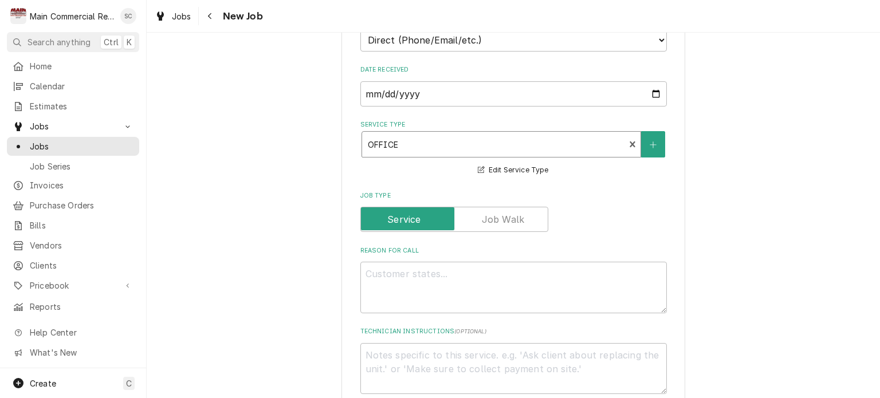
type textarea "x"
click at [512, 267] on textarea "Reason For Call" at bounding box center [513, 288] width 306 height 52
type textarea "D"
type textarea "x"
type textarea "Dr"
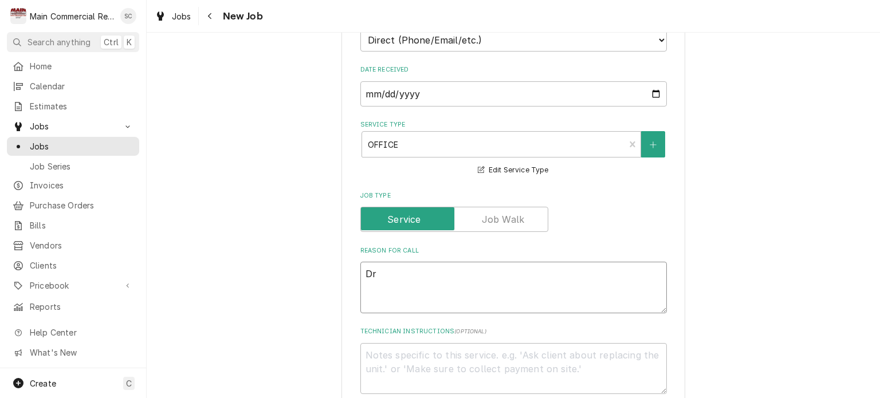
type textarea "x"
type textarea "Dro"
type textarea "x"
type textarea "Drop"
type textarea "x"
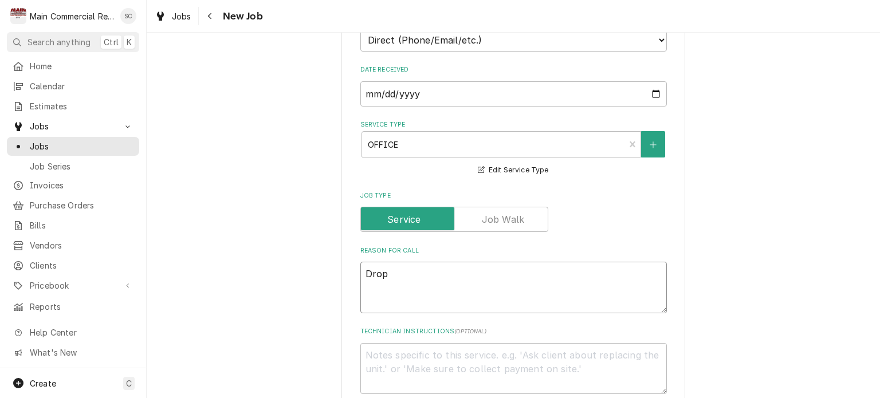
type textarea "Drop"
type textarea "x"
type textarea "Drop c"
type textarea "x"
type textarea "Drop ch"
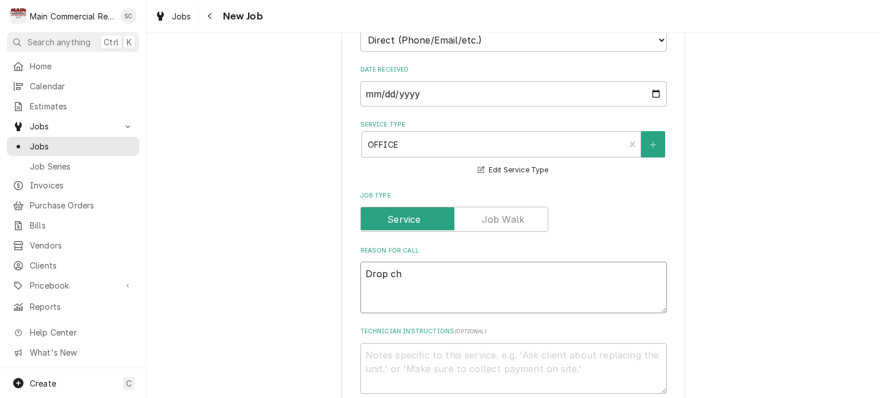
type textarea "x"
type textarea "Drop che"
type textarea "x"
type textarea "Drop chec"
type textarea "x"
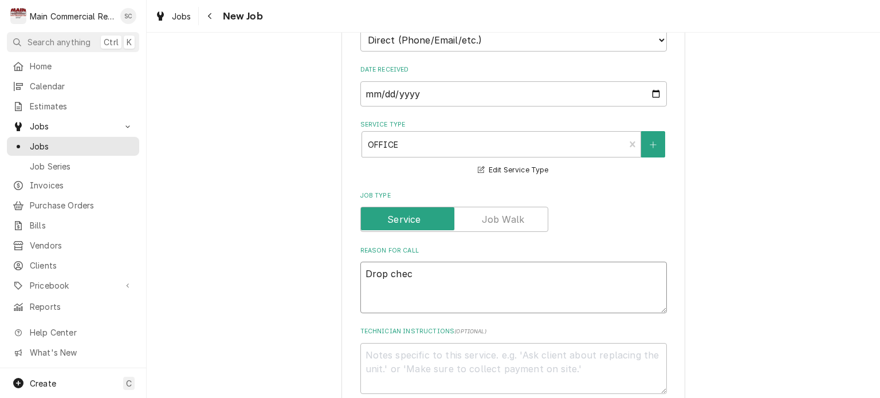
type textarea "Drop check"
type textarea "x"
type textarea "Drop check"
type textarea "x"
type textarea "Drop check o"
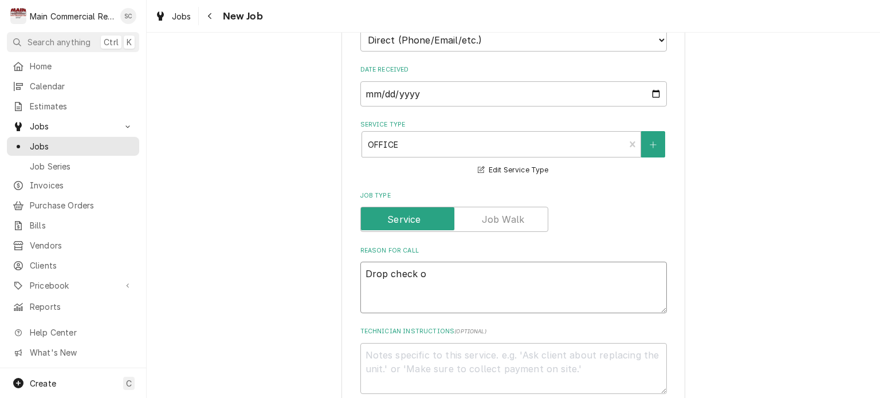
type textarea "x"
type textarea "Drop check of"
type textarea "x"
type textarea "Drop check off"
type textarea "x"
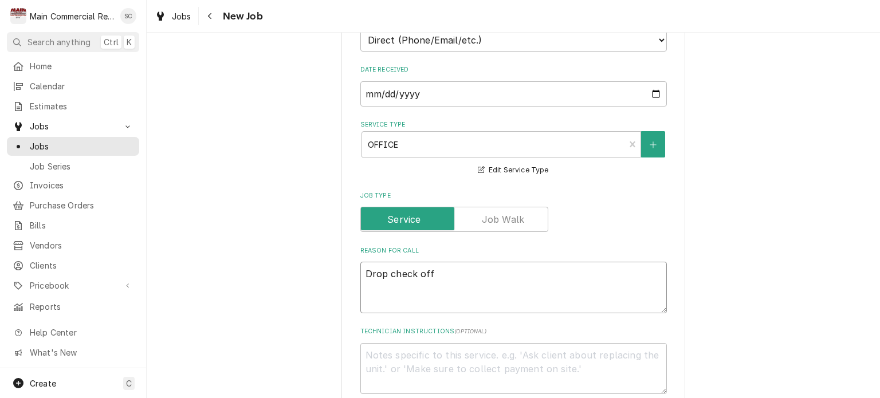
type textarea "Drop check off"
type textarea "x"
type textarea "Drop check off f"
type textarea "x"
type textarea "Drop check off fr"
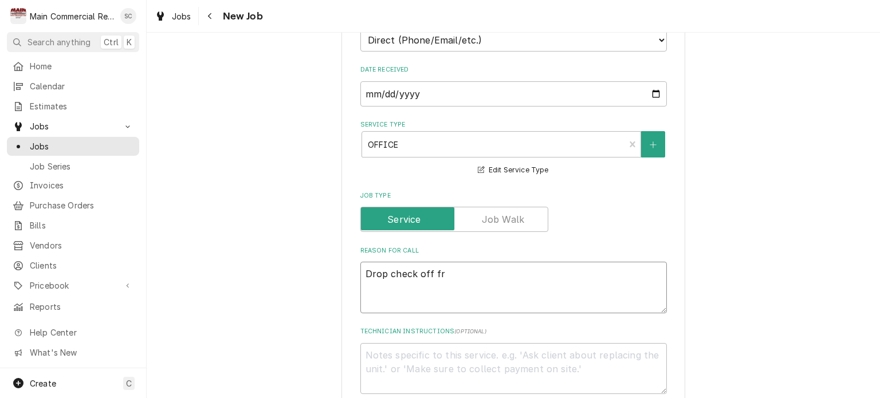
type textarea "x"
type textarea "Drop check off fro"
type textarea "x"
type textarea "Drop check off from"
type textarea "x"
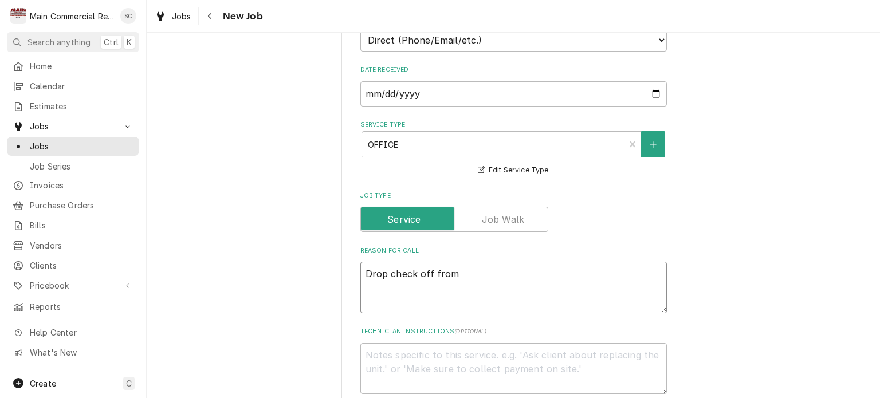
type textarea "Drop check off from"
type textarea "x"
type textarea "Drop check off from E"
type textarea "x"
type textarea "Drop check off from Ea"
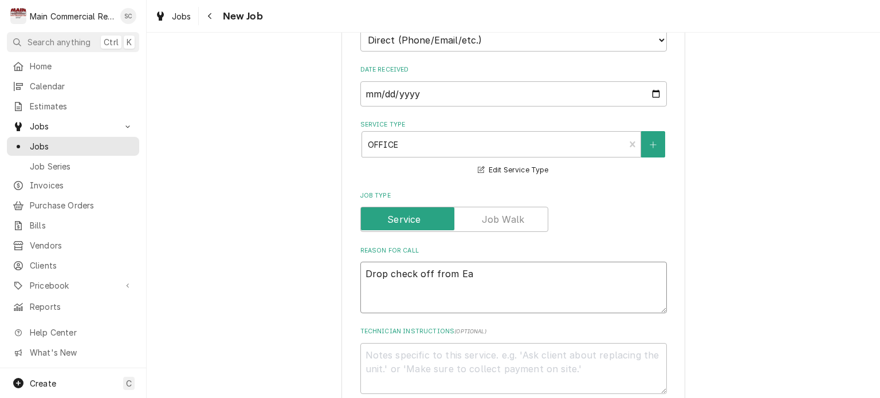
type textarea "x"
type textarea "Drop check off from Eag"
type textarea "x"
type textarea "Drop check off from Eage"
type textarea "x"
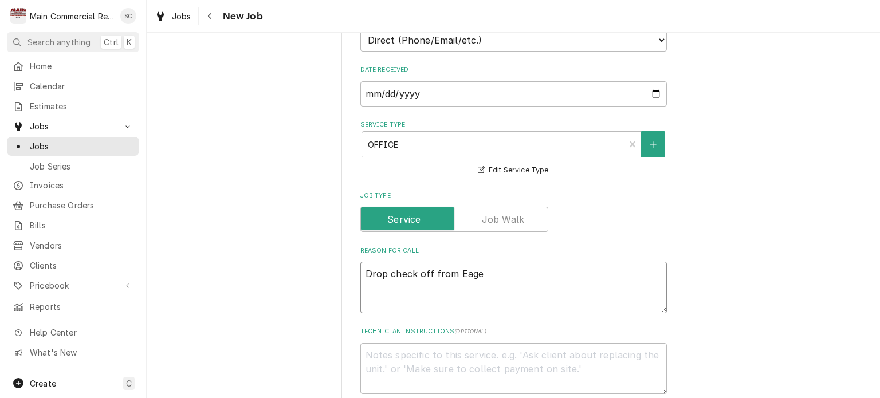
type textarea "Drop check off from Eag"
type textarea "x"
type textarea "Drop check off from Eagl"
type textarea "x"
type textarea "Drop check off from Eagle"
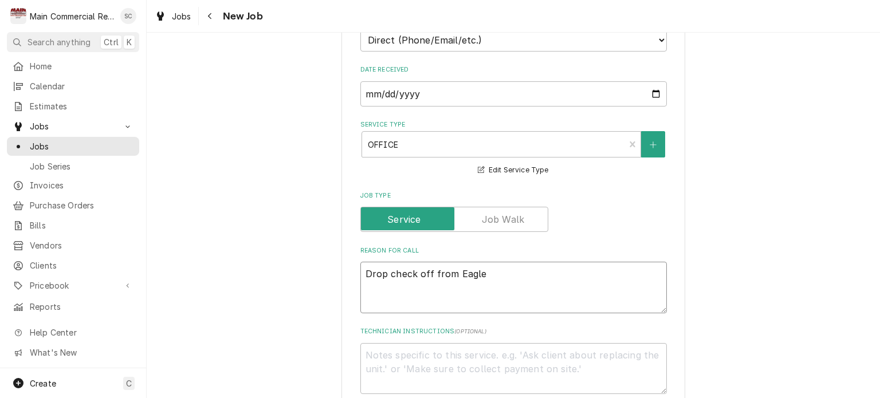
type textarea "x"
type textarea "Drop check off from Eagles"
type textarea "x"
type textarea "Drop check off from Eagles"
type textarea "x"
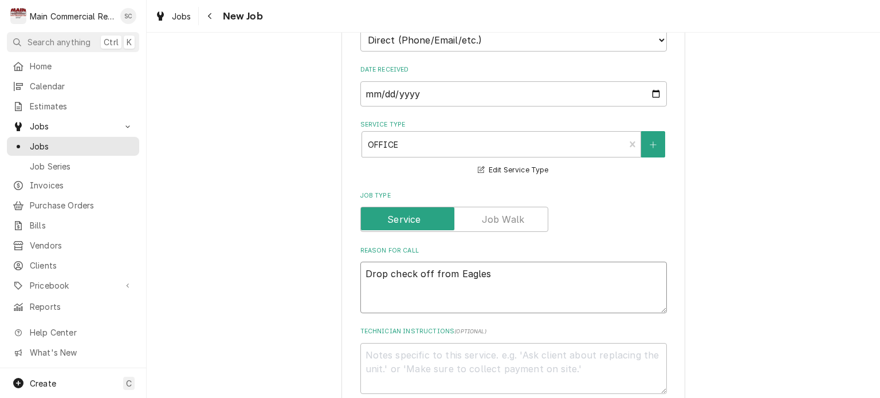
type textarea "Drop check off from Eagles H"
type textarea "x"
type textarea "Drop check off from Eagles Ho"
type textarea "x"
type textarea "Drop check off from Eagles Hom"
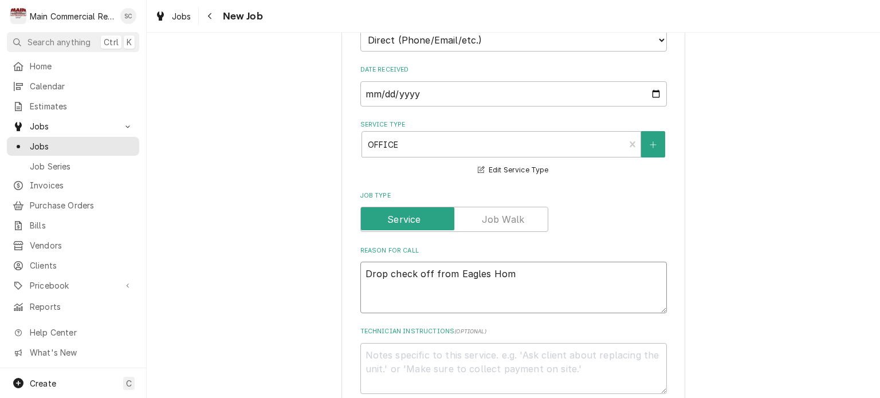
type textarea "x"
type textarea "Drop check off from Eagles Homo"
type textarea "x"
type textarea "Drop check off from Eagles Homos"
type textarea "x"
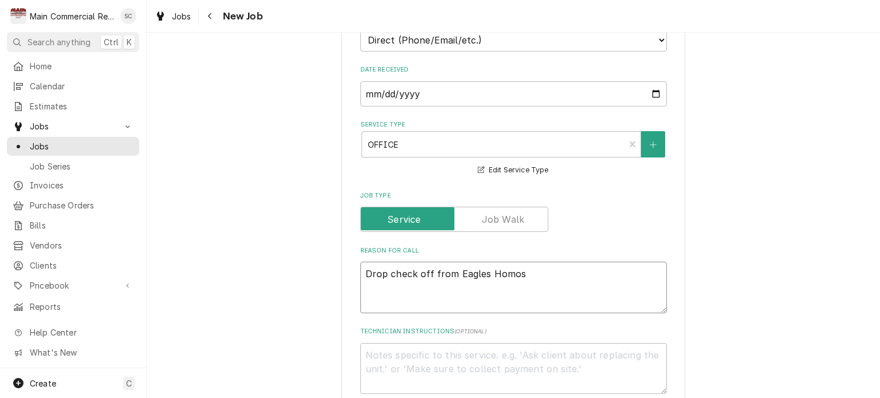
type textarea "Drop check off from Eagles Homosa"
type textarea "x"
type textarea "Drop check off from Eagles Homosas"
type textarea "x"
type textarea "Drop check off from Eagles Homosass"
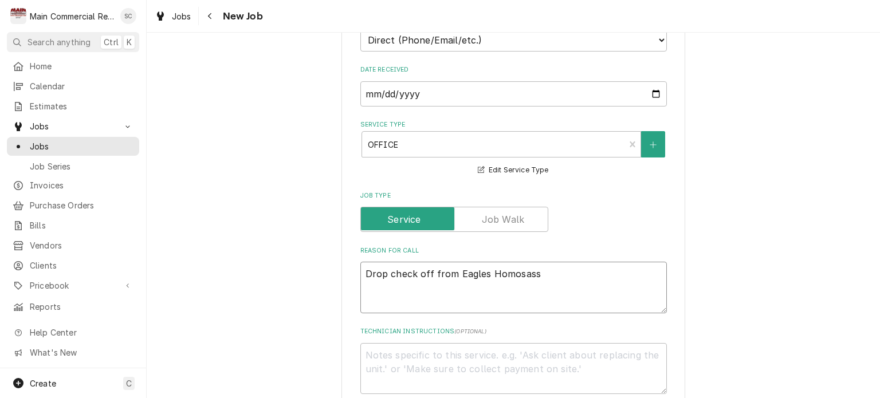
type textarea "x"
type textarea "Drop check off from Eagles Homosassa"
type textarea "x"
type textarea "Drop check off from Eagles Homosassa"
type textarea "x"
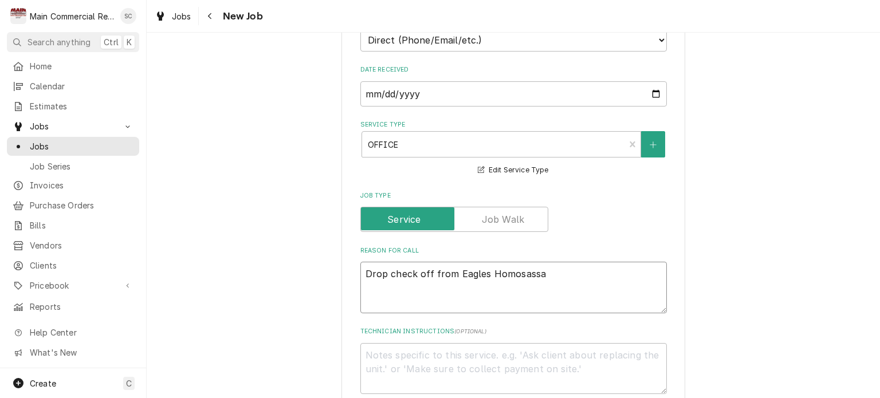
type textarea "Drop check off from Eagles Homosassa f"
type textarea "x"
type textarea "Drop check off from Eagles Homosassa fo"
type textarea "x"
type textarea "Drop check off from Eagles Homosassa for"
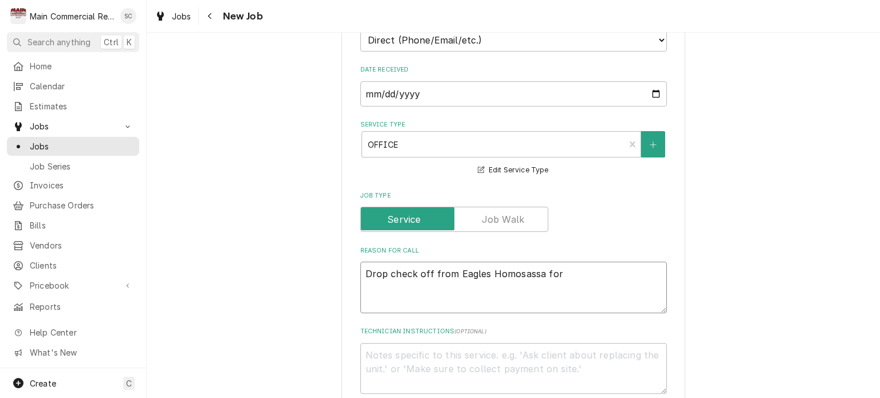
type textarea "x"
type textarea "Drop check off from Eagles Homosassa for"
type textarea "x"
type textarea "Drop check off from Eagles Homosassa for I"
type textarea "x"
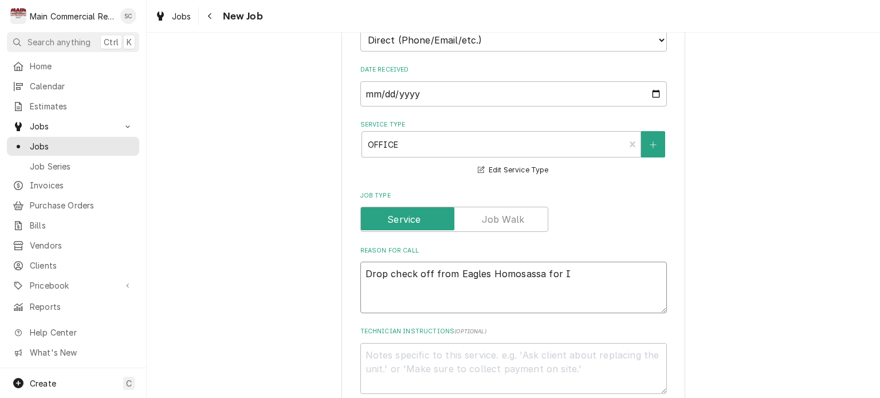
type textarea "Drop check off from Eagles Homosassa for In"
type textarea "x"
type textarea "Drop check off from Eagles Homosassa for Inv"
type textarea "x"
type textarea "Drop check off from Eagles Homosassa for Inv#"
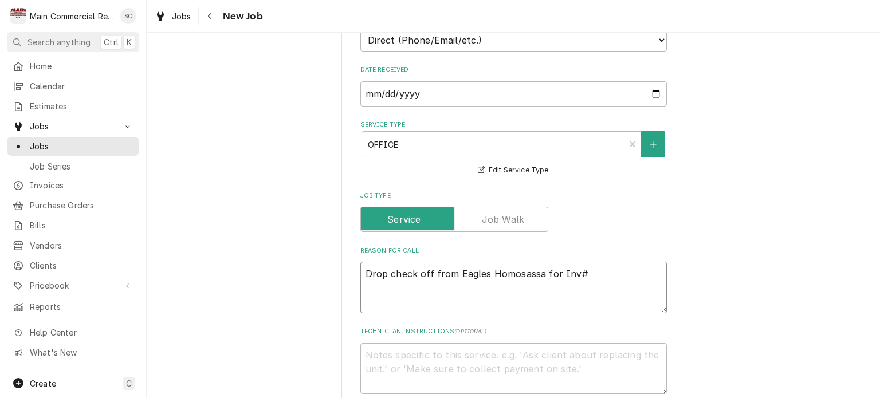
type textarea "x"
type textarea "Drop check off from Eagles Homosassa for Inv#1"
type textarea "x"
type textarea "Drop check off from Eagles Homosassa for Inv#15"
type textarea "x"
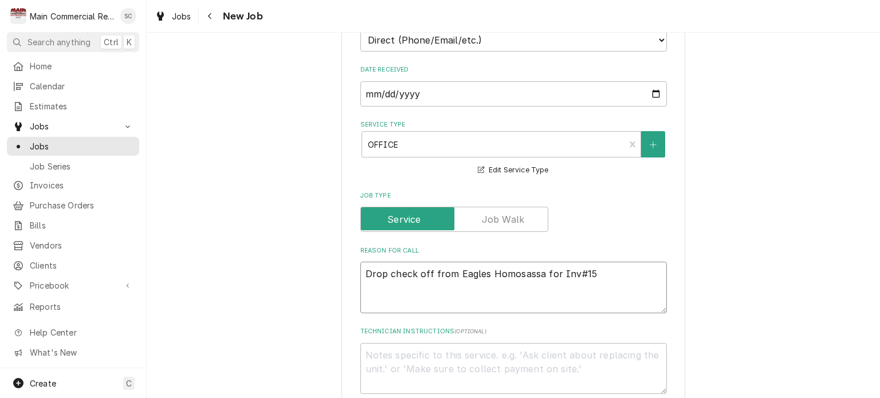
type textarea "Drop check off from Eagles Homosassa for Inv#152"
type textarea "x"
type textarea "Drop check off from Eagles Homosassa for Inv#1522"
type textarea "x"
type textarea "Drop check off from Eagles Homosassa for Inv#15225"
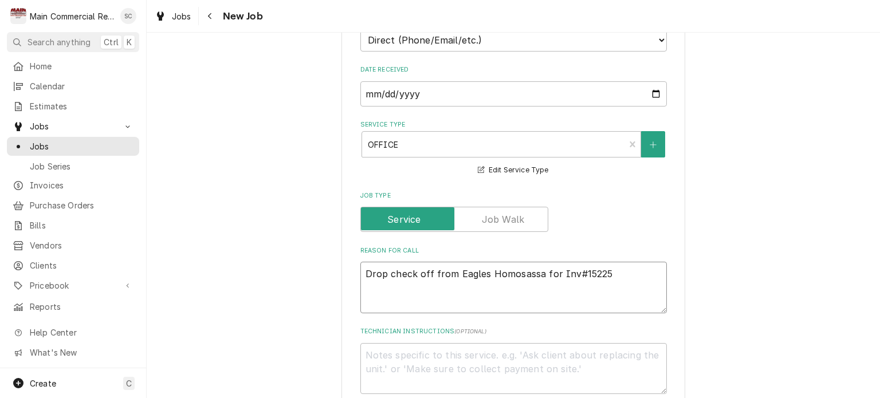
type textarea "x"
type textarea "Drop check off from Eagles Homosassa for Inv#152250"
type textarea "x"
type textarea "Drop check off from Eagles Homosassa for Inv#152250,"
type textarea "x"
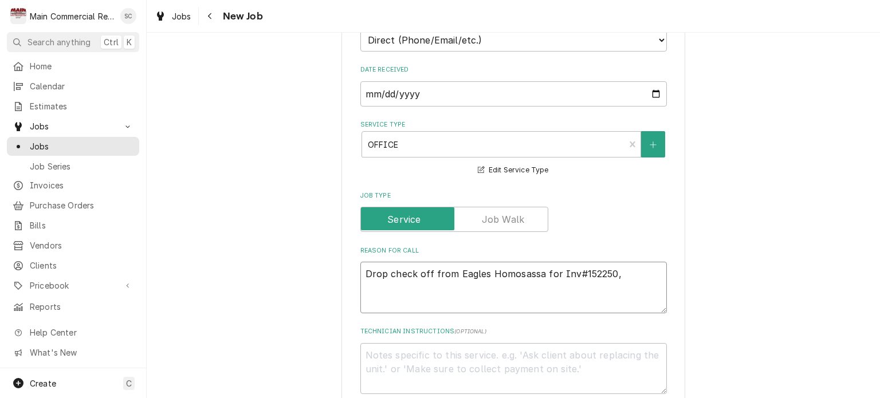
type textarea "Drop check off from Eagles Homosassa for Inv#152250,"
type textarea "x"
type textarea "Drop check off from Eagles Homosassa for Inv#152250, J"
type textarea "x"
type textarea "Drop check off from Eagles Homosassa for Inv#152250, JO"
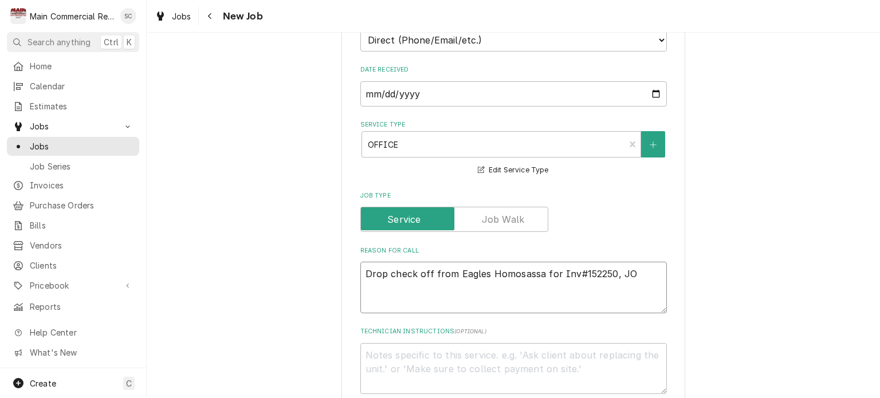
type textarea "x"
type textarea "Drop check off from Eagles Homosassa for Inv#152250, JOB"
type textarea "x"
type textarea "Drop check off from Eagles Homosassa for Inv#152250, JOB-"
type textarea "x"
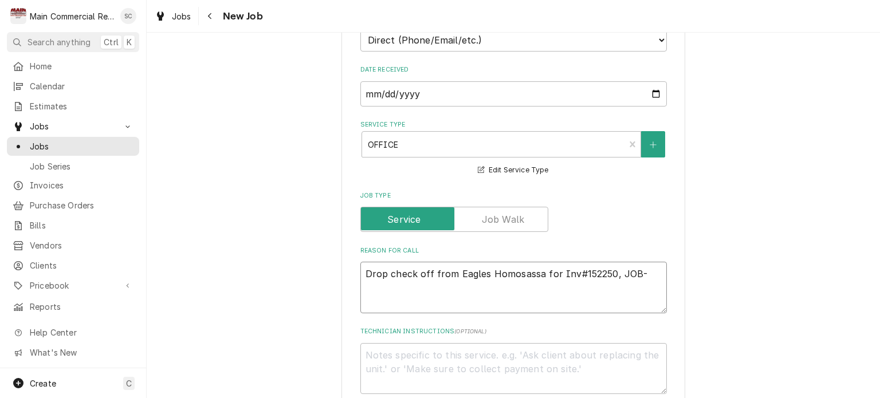
type textarea "Drop check off from Eagles Homosassa for Inv#152250, JOB-1"
type textarea "x"
type textarea "Drop check off from Eagles Homosassa for Inv#152250, JOB-14"
type textarea "x"
type textarea "Drop check off from Eagles Homosassa for Inv#152250, JOB-141"
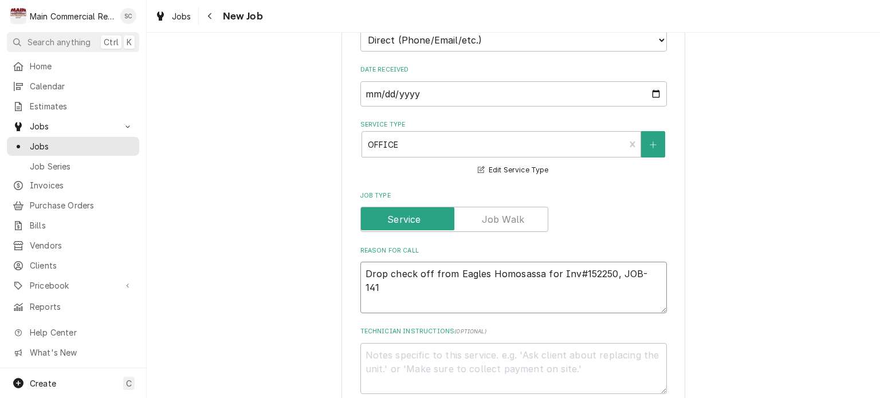
type textarea "x"
type textarea "Drop check off from Eagles Homosassa for Inv#152250, JOB-1410"
type textarea "x"
type textarea "Drop check off from Eagles Homosassa for Inv#152250, JOB-1410,"
type textarea "x"
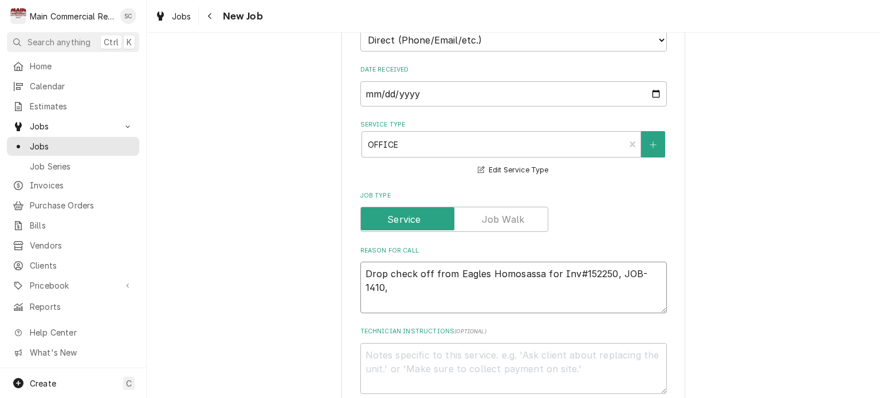
type textarea "Drop check off from Eagles Homosassa for Inv#152250, JOB-1410,"
type textarea "x"
type textarea "Drop check off from Eagles Homosassa for Inv#152250, JOB-1410, $"
type textarea "x"
type textarea "Drop check off from Eagles Homosassa for Inv#152250, JOB-1410, $5"
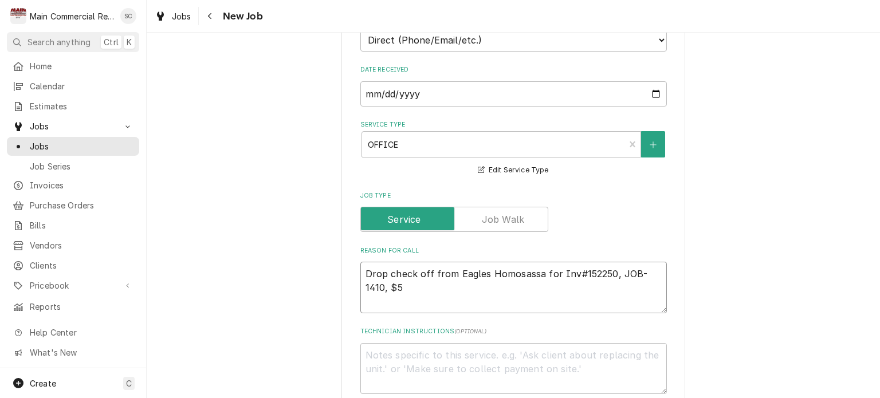
type textarea "x"
type textarea "Drop check off from Eagles Homosassa for Inv#152250, JOB-1410, $58"
type textarea "x"
type textarea "Drop check off from Eagles Homosassa for Inv#152250, JOB-1410, $580"
type textarea "x"
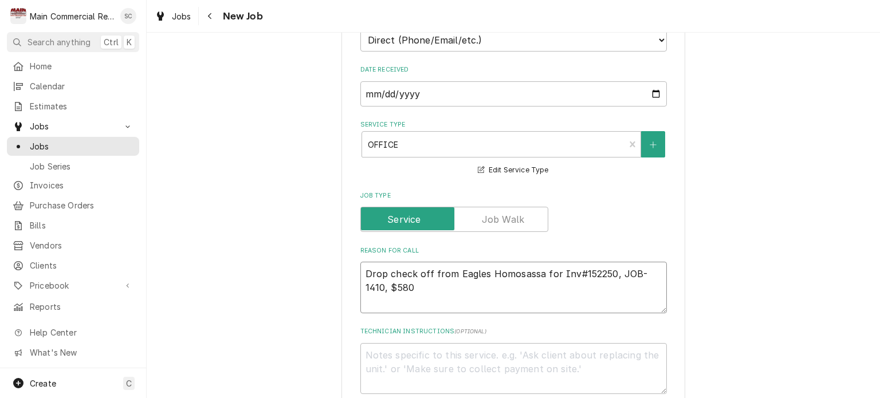
type textarea "Drop check off from Eagles Homosassa for Inv#152250, JOB-1410, $580."
type textarea "x"
type textarea "Drop check off from Eagles Homosassa for Inv#152250, JOB-1410, $580.1"
type textarea "x"
type textarea "Drop check off from Eagles Homosassa for Inv#152250, JOB-1410, $580.14"
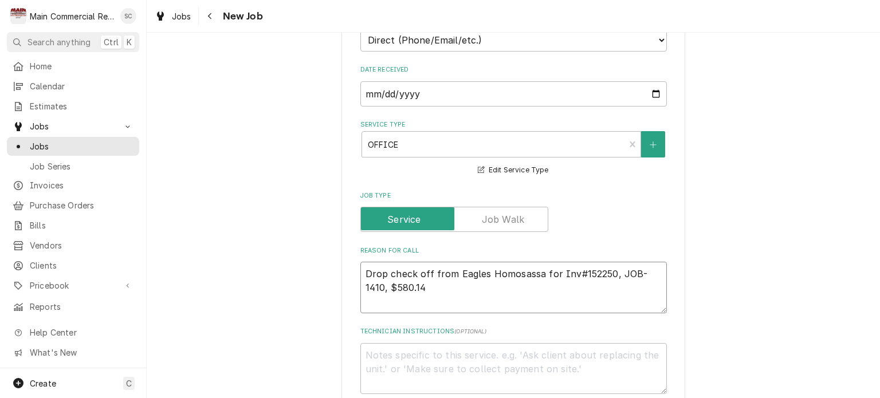
type textarea "x"
type textarea "Drop check off from Eagles Homosassa for Inv#152250, JOB-1410, $580.14."
type textarea "x"
type textarea "Drop check off from Eagles Homosassa for Inv#152250, JOB-1410, $580.14."
type textarea "x"
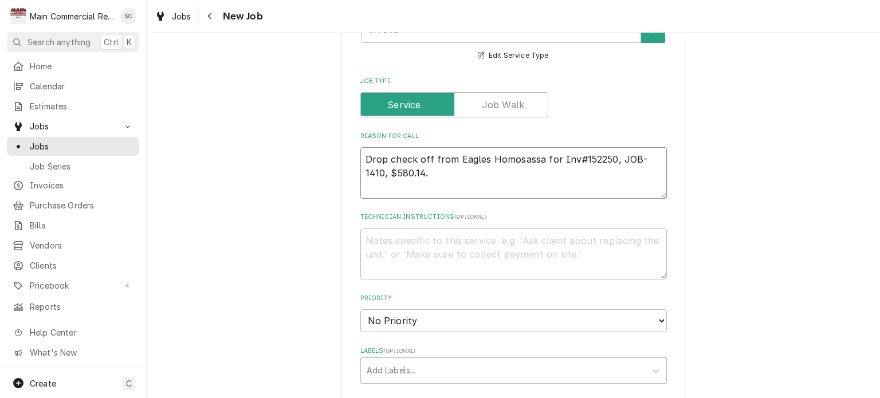
scroll to position [573, 0]
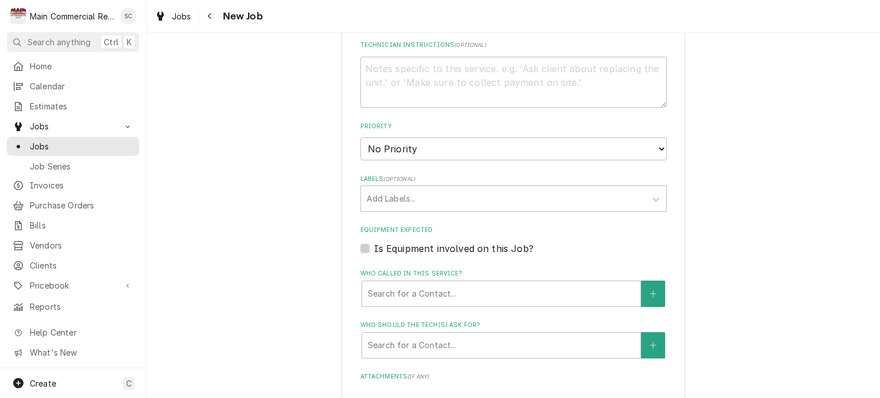
type textarea "Drop check off from Eagles Homosassa for Inv#152250, JOB-1410, $580.14."
click at [398, 147] on select "No Priority Urgent High Medium Low" at bounding box center [513, 148] width 306 height 23
select select "2"
click at [360, 137] on select "No Priority Urgent High Medium Low" at bounding box center [513, 148] width 306 height 23
type textarea "x"
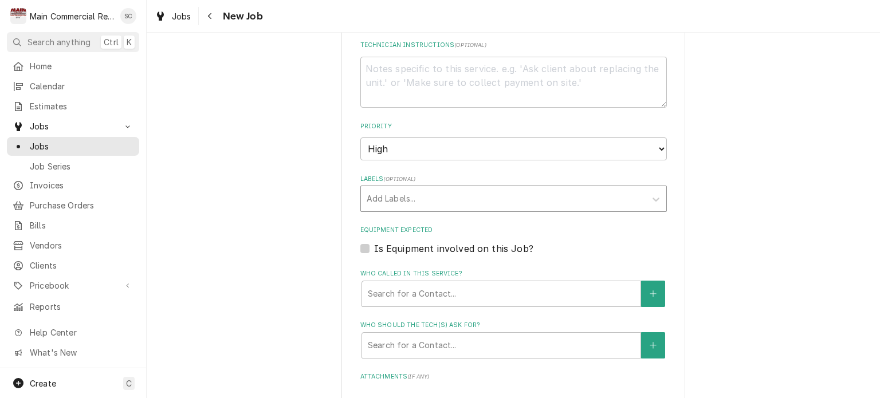
click at [404, 199] on div "Labels" at bounding box center [503, 198] width 273 height 21
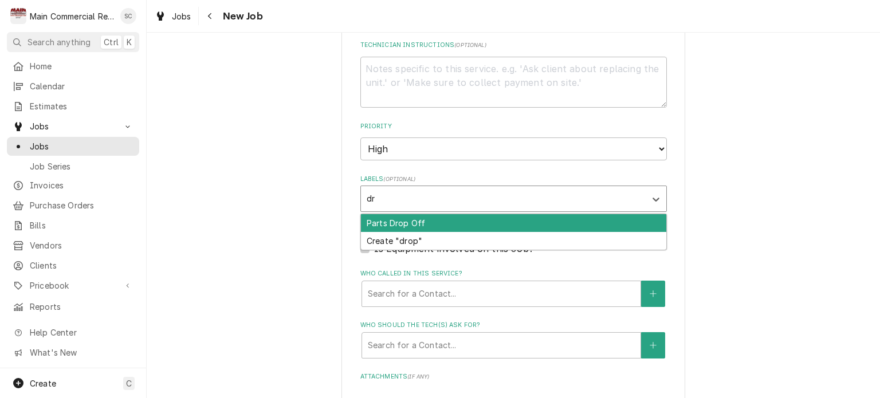
type input "d"
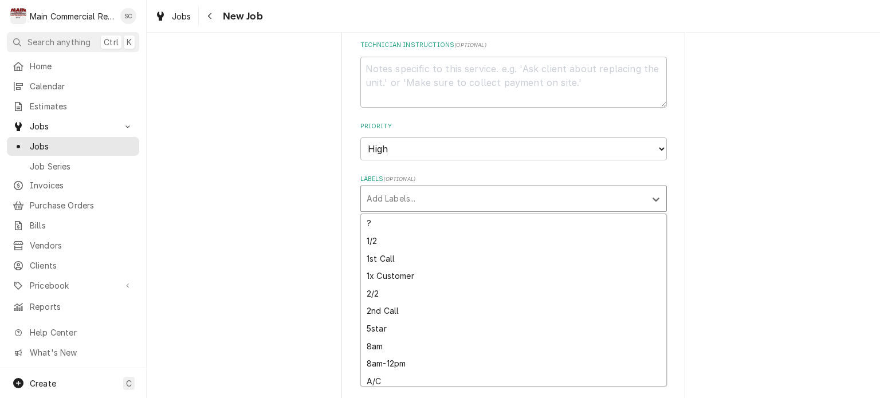
type textarea "x"
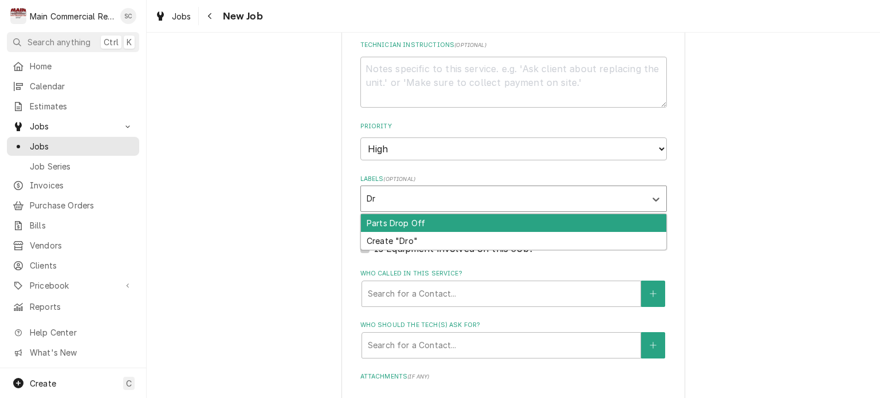
type input "D"
type input "Check drop off"
click at [430, 221] on div "Create "Check drop off "" at bounding box center [513, 223] width 305 height 18
type textarea "x"
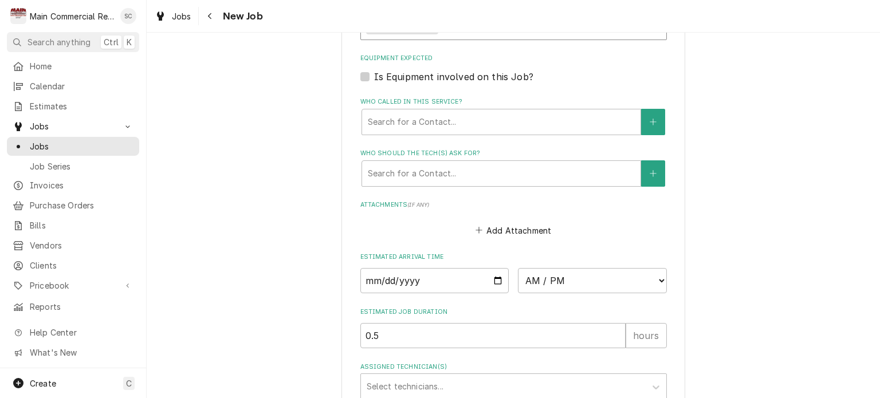
scroll to position [841, 0]
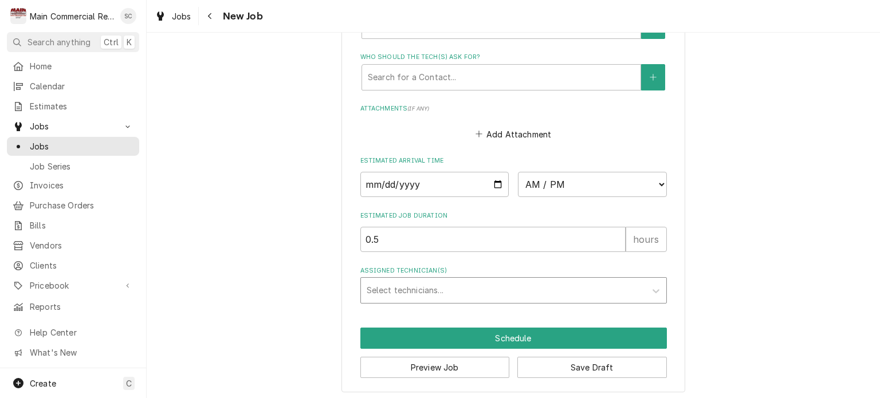
click at [420, 291] on div "Assigned Technician(s)" at bounding box center [503, 290] width 273 height 21
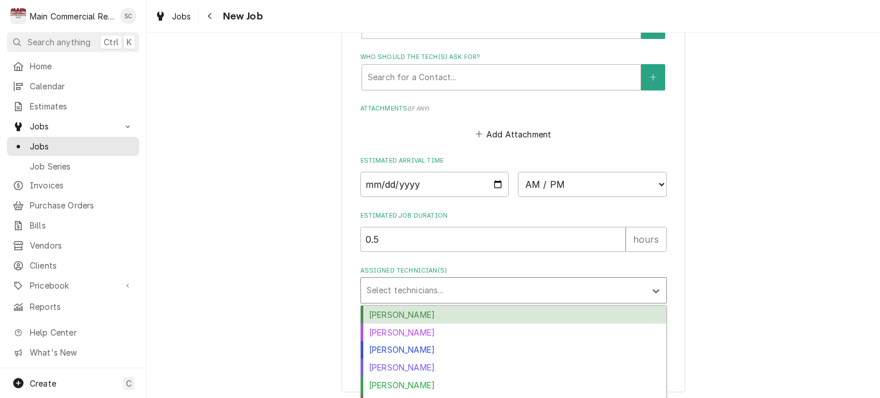
click at [423, 314] on div "Caleb Gorton" at bounding box center [513, 315] width 305 height 18
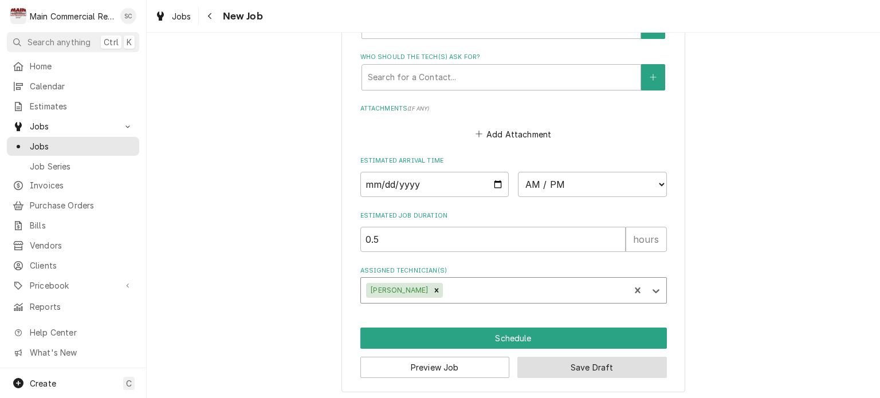
click at [555, 369] on button "Save Draft" at bounding box center [592, 367] width 150 height 21
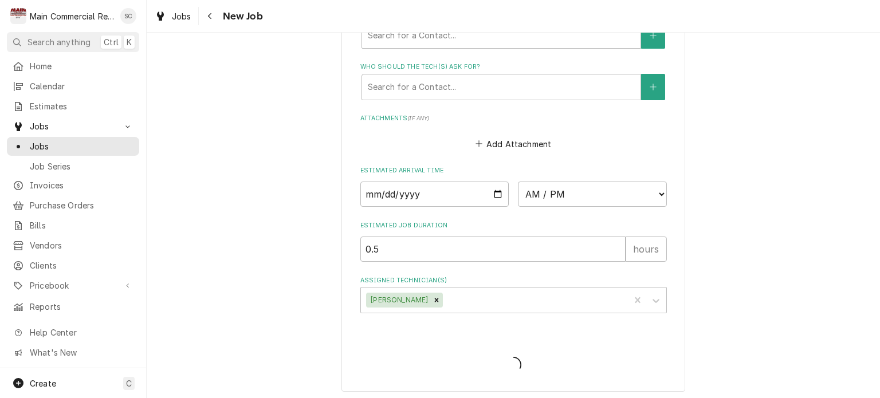
type textarea "x"
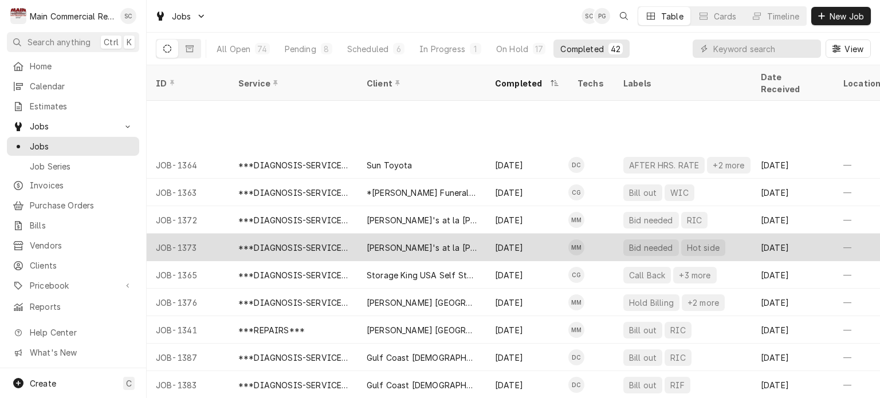
scroll to position [250, 0]
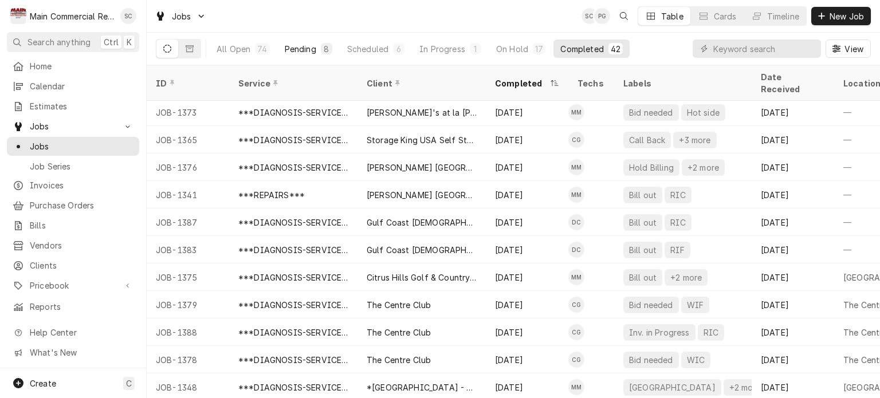
click at [309, 48] on div "Pending" at bounding box center [301, 49] width 32 height 12
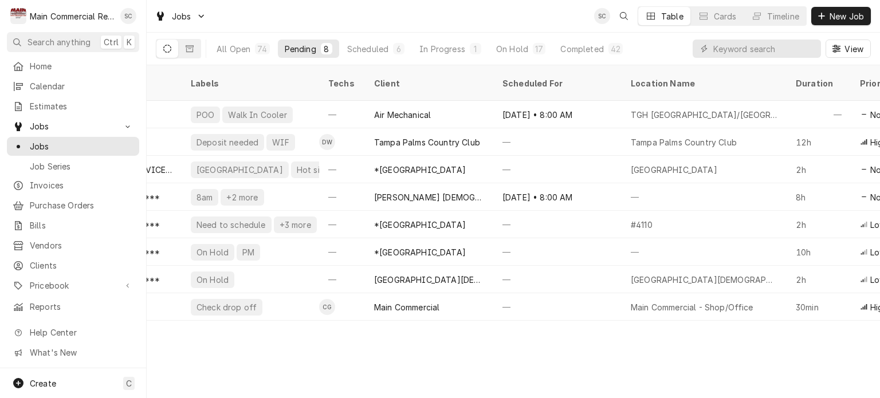
scroll to position [0, 0]
